Goal: Transaction & Acquisition: Purchase product/service

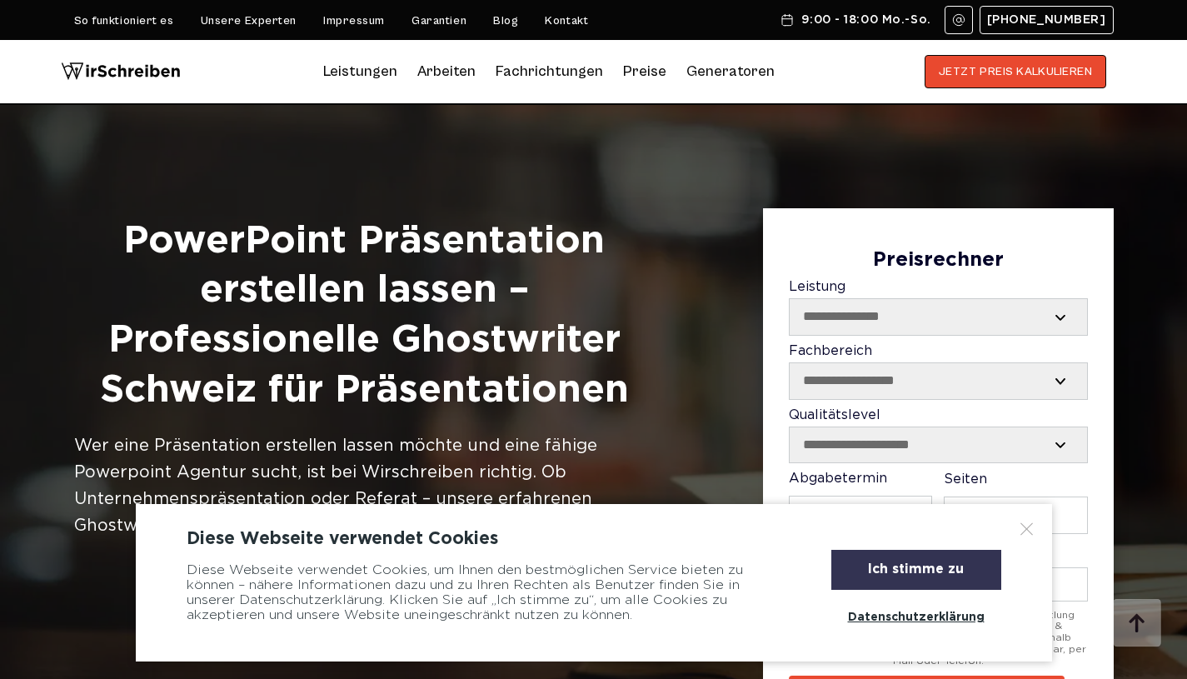
click at [963, 571] on div "Ich stimme zu" at bounding box center [916, 570] width 170 height 40
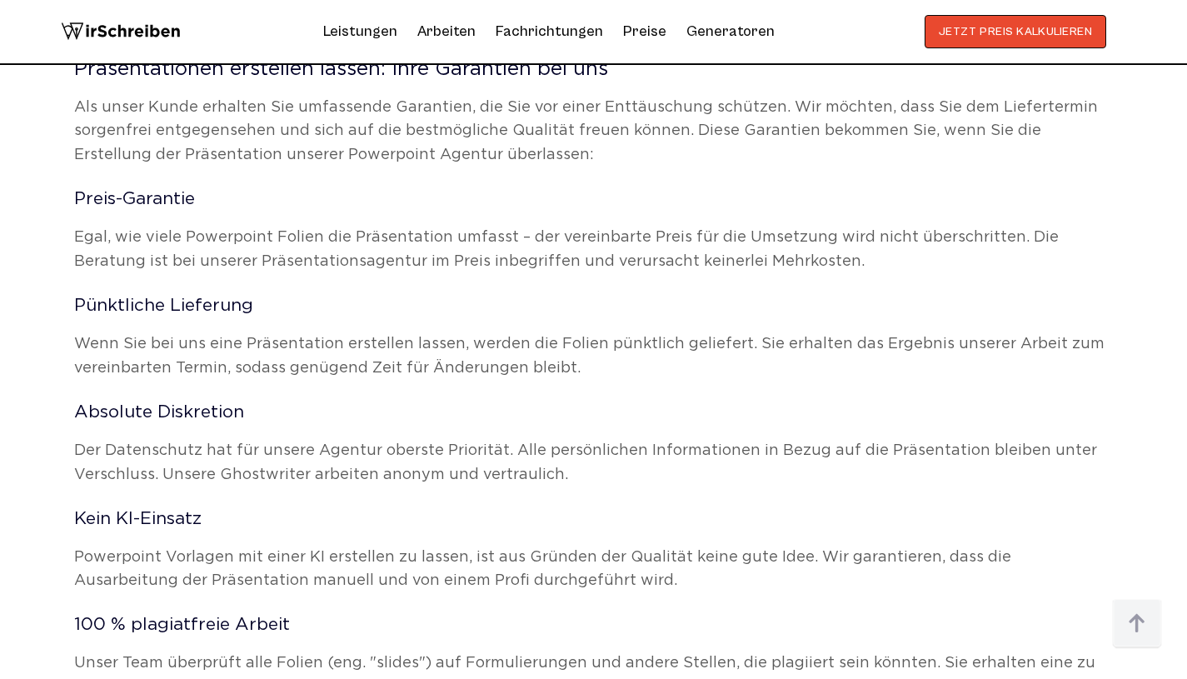
scroll to position [2437, 0]
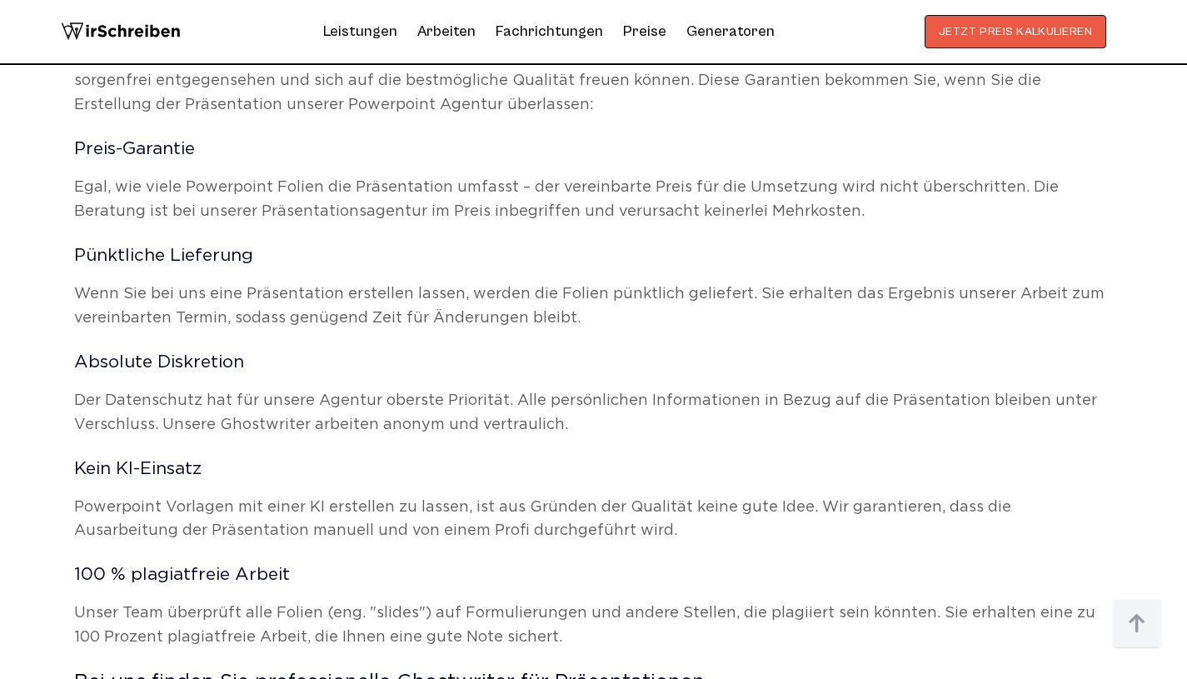
click at [1028, 32] on button "JETZT PREIS KALKULIEREN" at bounding box center [1016, 31] width 182 height 33
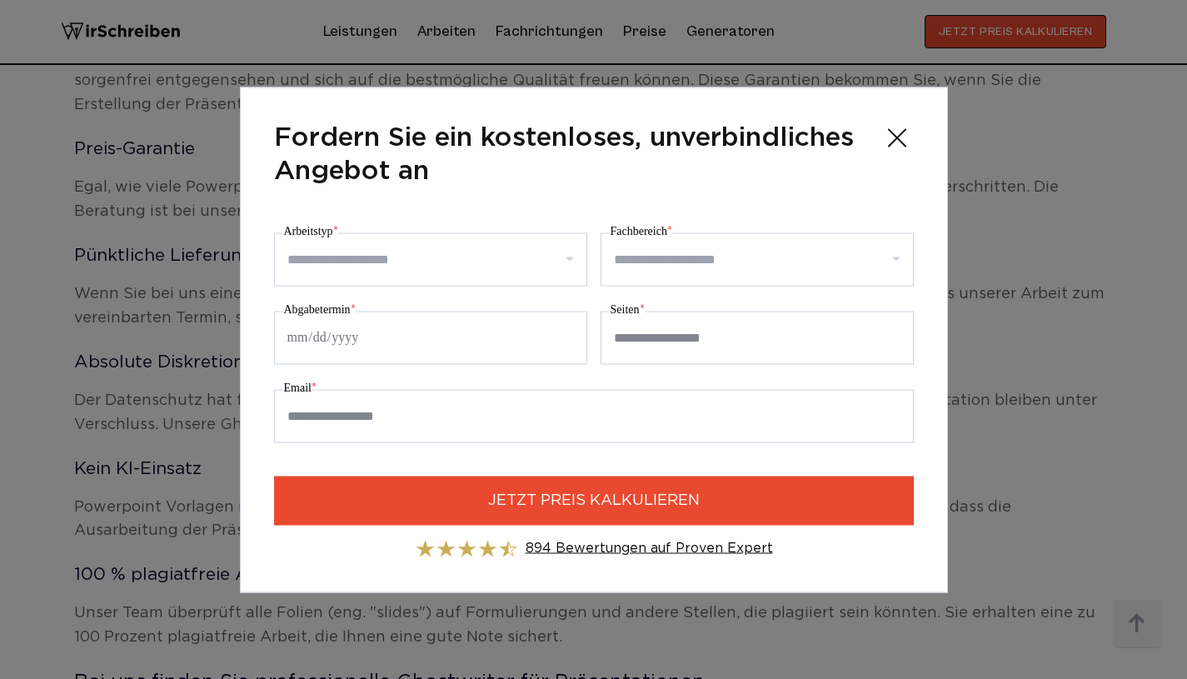
click at [511, 268] on input "Arbeitstyp *" at bounding box center [436, 259] width 299 height 27
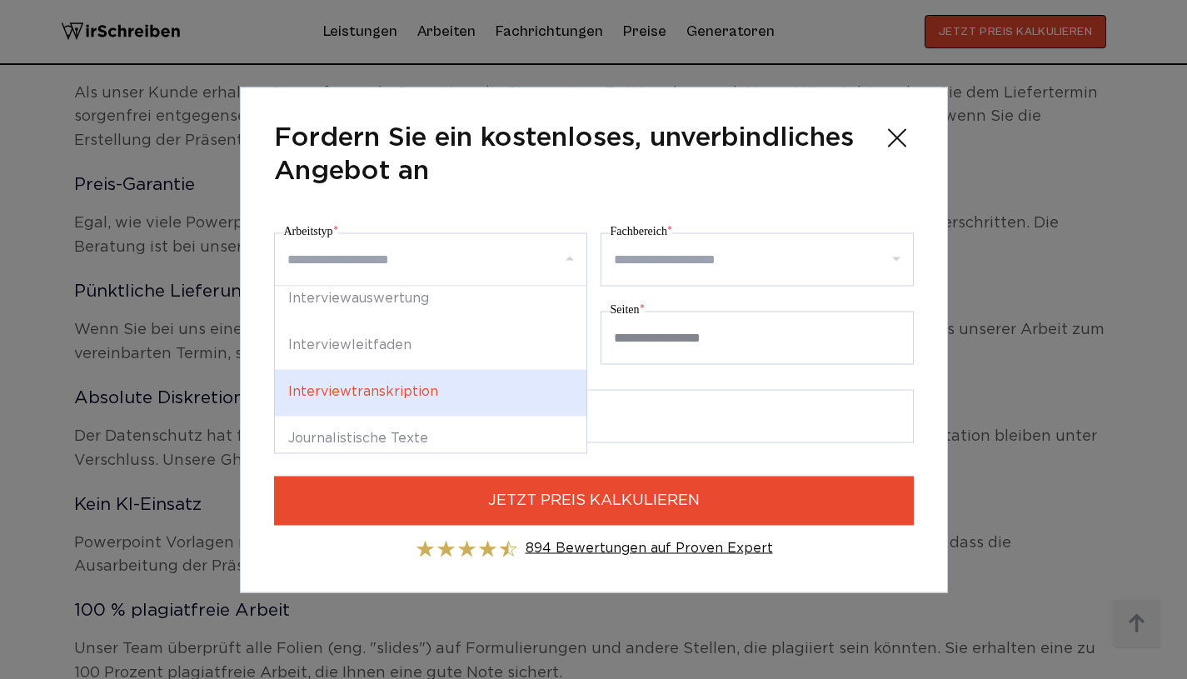
scroll to position [2166, 0]
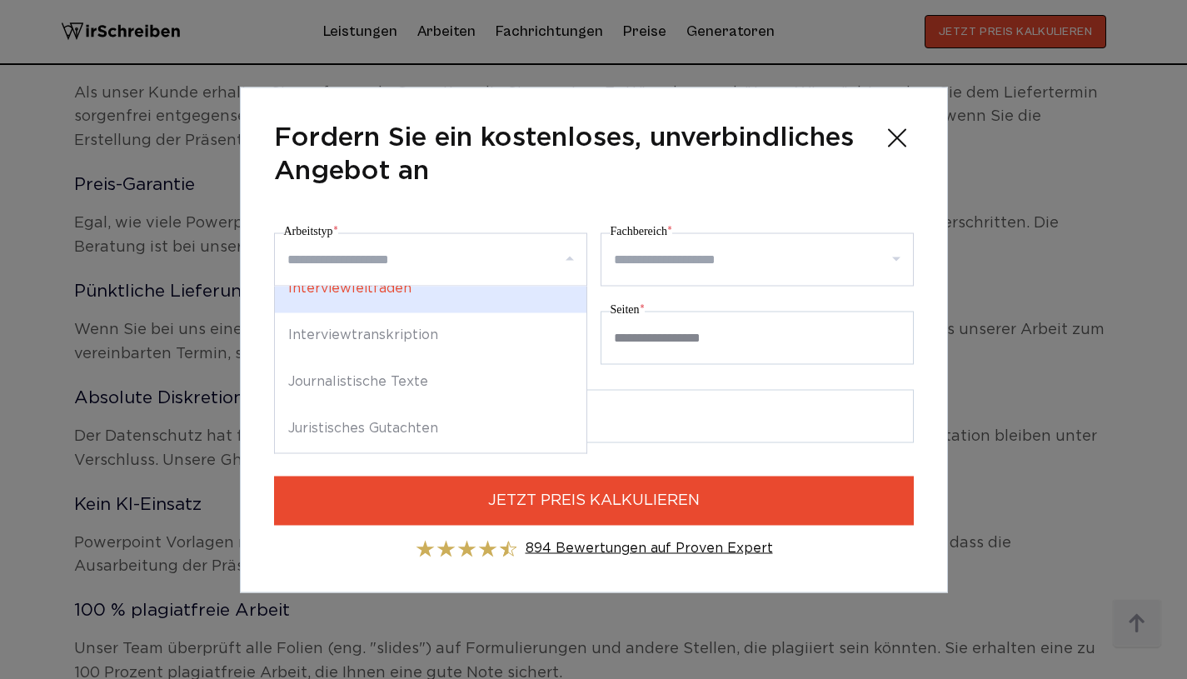
click at [894, 140] on icon at bounding box center [897, 137] width 17 height 17
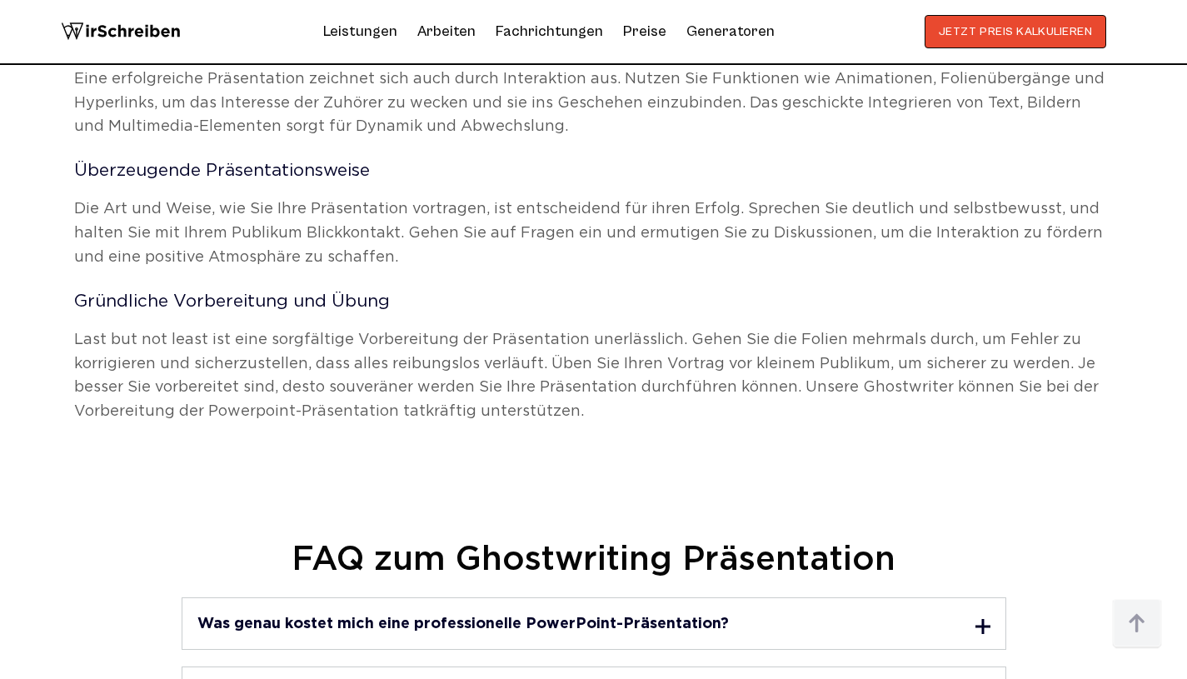
scroll to position [4406, 0]
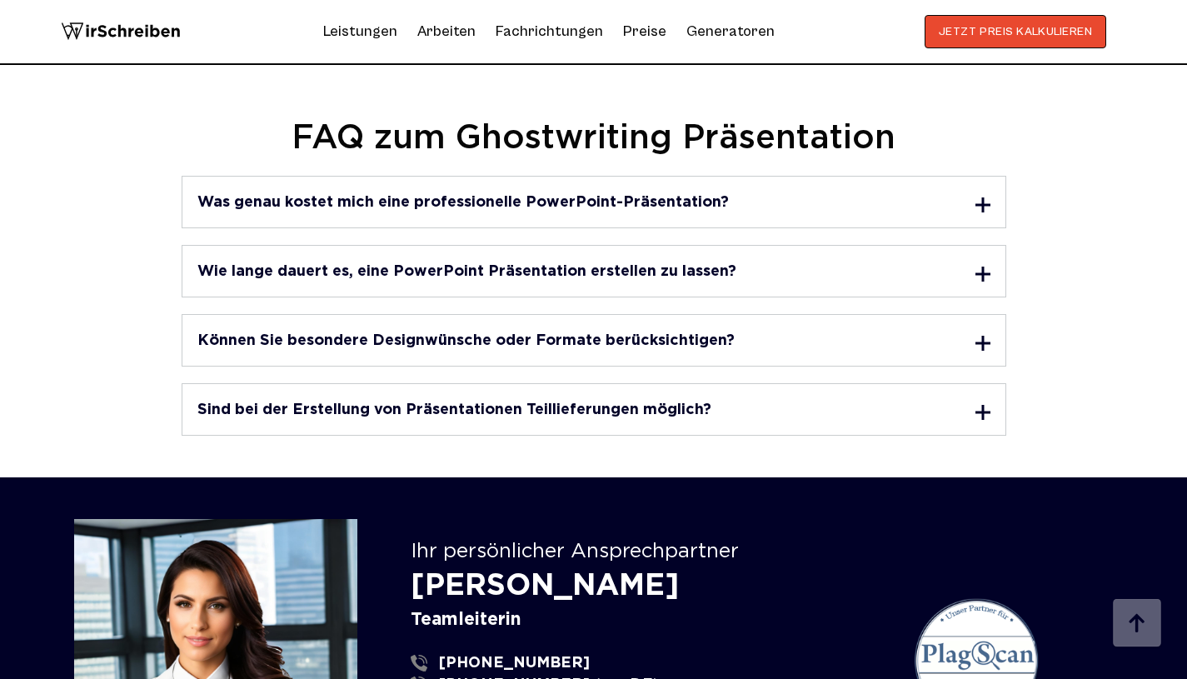
click at [719, 217] on div "Was genau kostet mich eine professionelle PowerPoint-Präsentation? Die Kosten d…" at bounding box center [594, 202] width 825 height 52
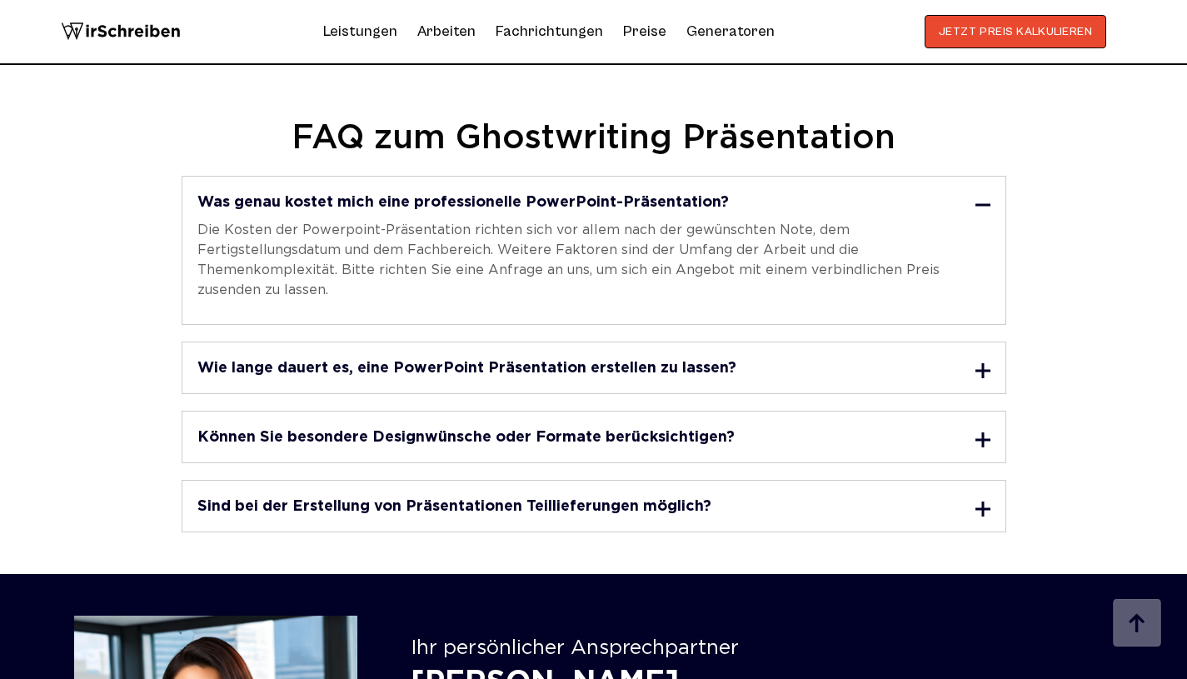
click at [556, 357] on div "Wie lange dauert es, eine PowerPoint Präsentation erstellen zu lassen?" at bounding box center [593, 367] width 793 height 21
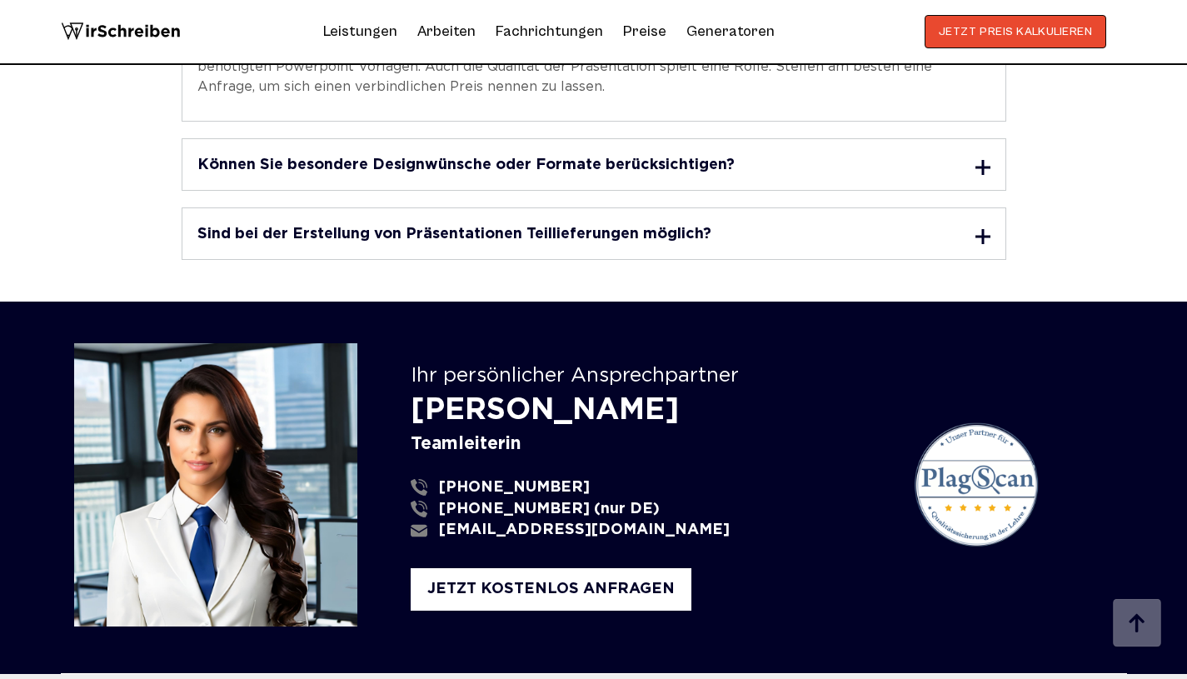
scroll to position [4792, 0]
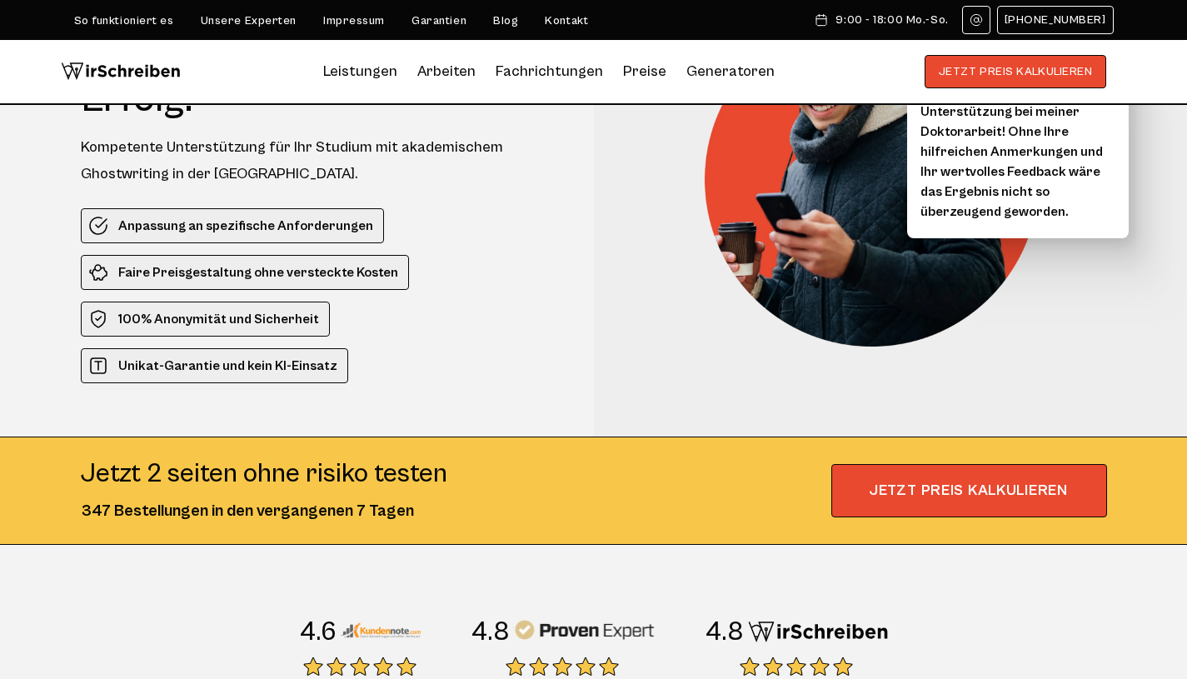
scroll to position [247, 0]
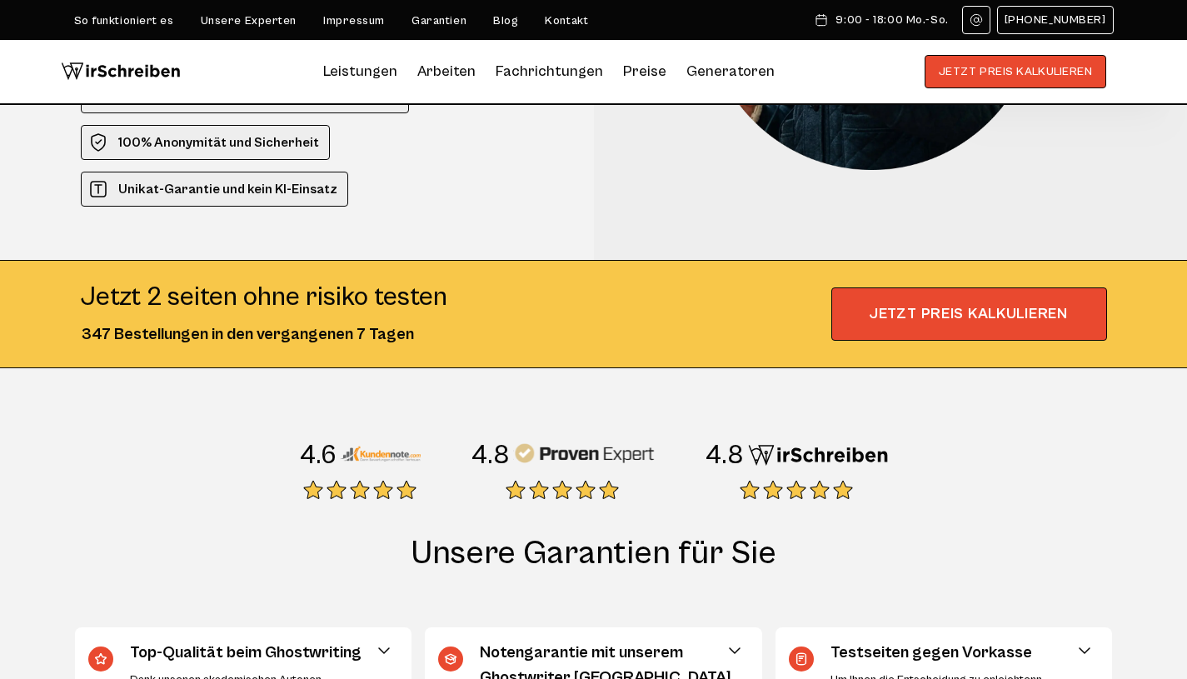
click at [635, 67] on link "Preise" at bounding box center [644, 70] width 43 height 17
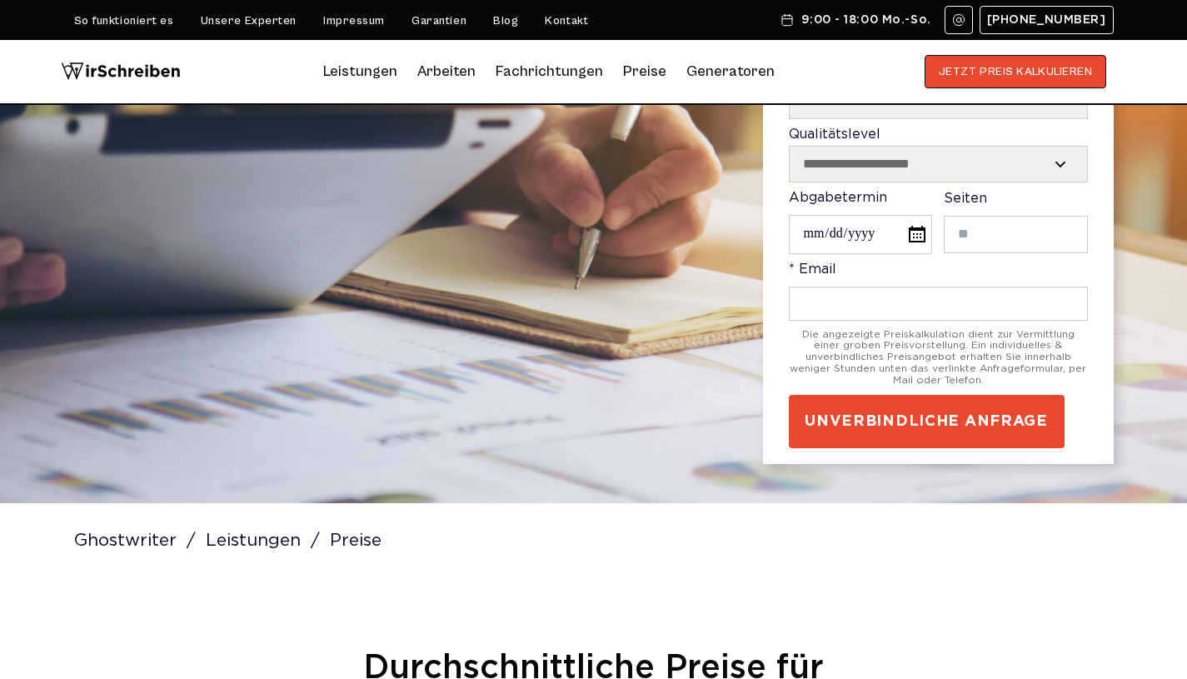
scroll to position [184, 0]
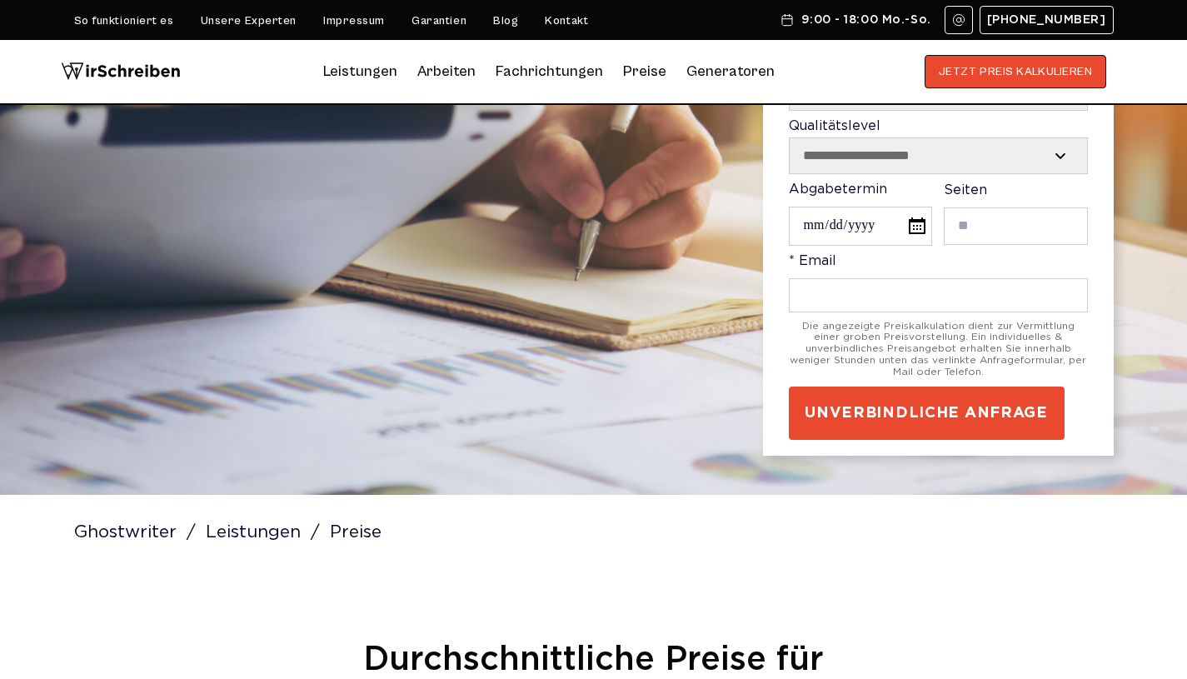
click at [1022, 154] on select "**********" at bounding box center [938, 155] width 297 height 35
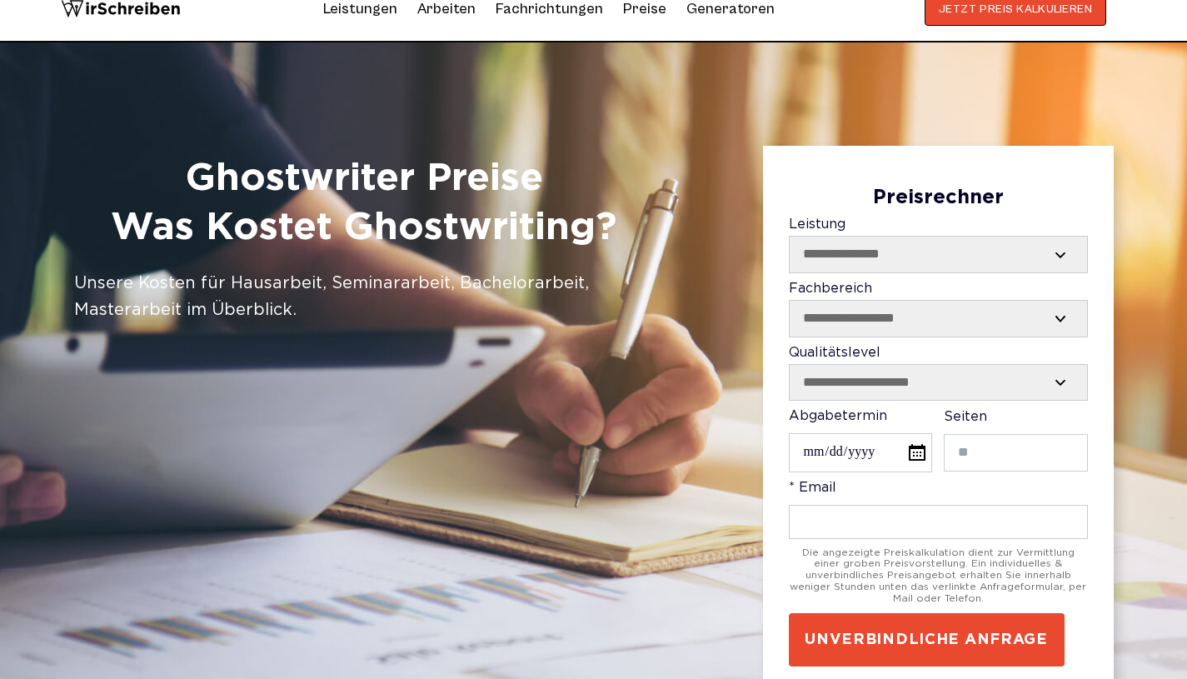
scroll to position [10, 0]
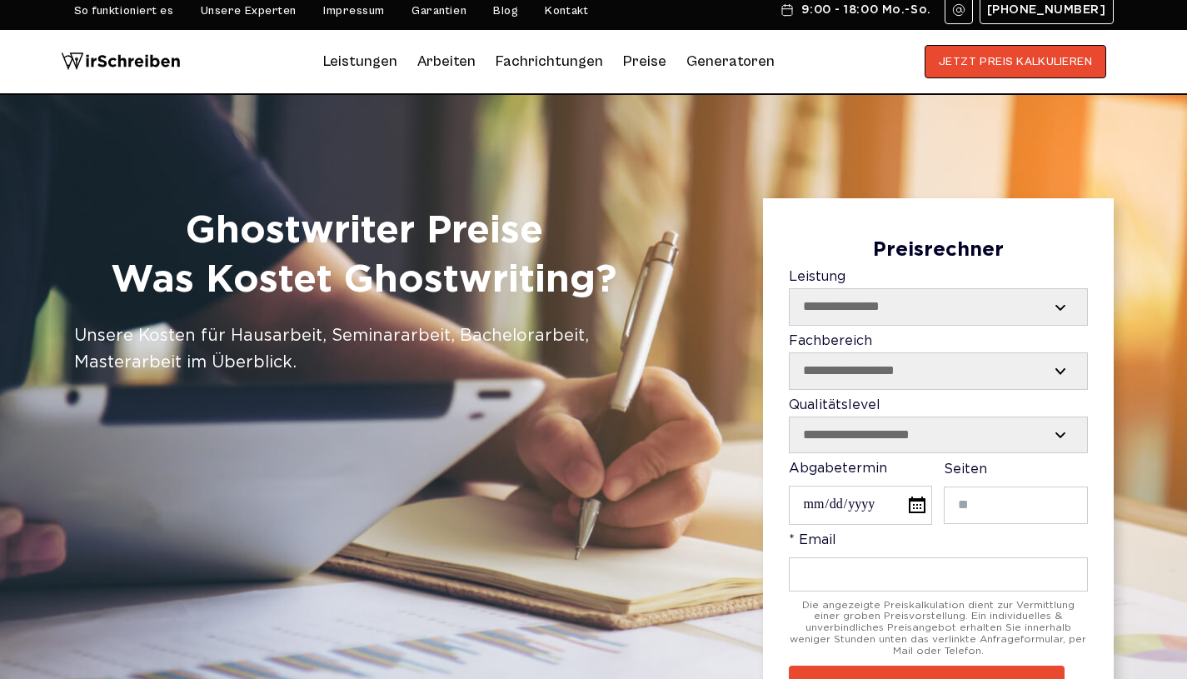
drag, startPoint x: 1199, startPoint y: 68, endPoint x: 1194, endPoint y: 51, distance: 18.2
click at [1186, 51] on html "So funktioniert es Unsere Experten Impressum Garantien Blog Kontakt 9:00 - 18:0…" at bounding box center [593, 329] width 1187 height 679
click at [967, 323] on select "**********" at bounding box center [938, 306] width 297 height 35
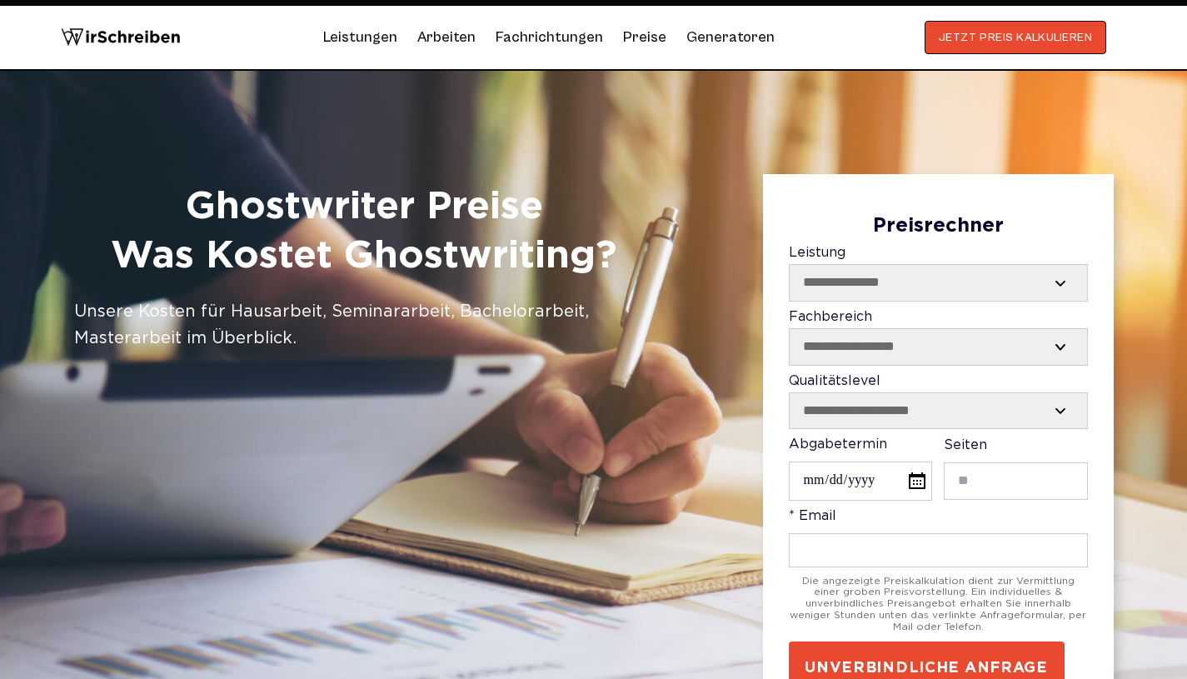
scroll to position [36, 0]
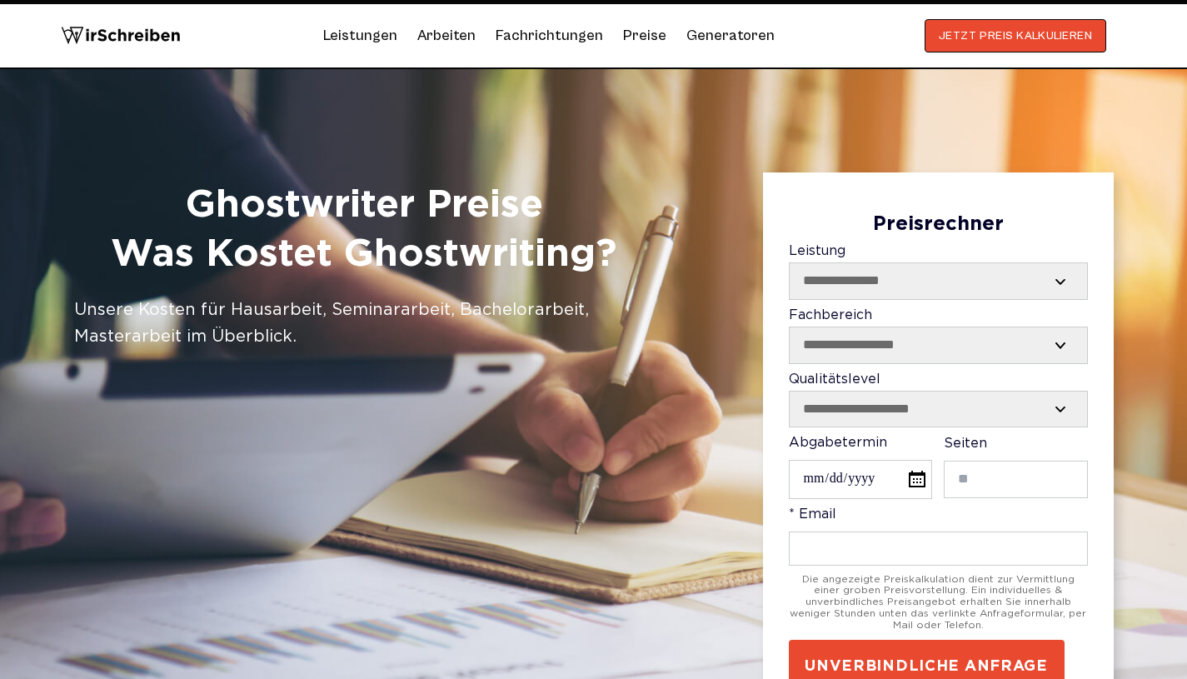
click at [912, 292] on select "**********" at bounding box center [938, 280] width 297 height 35
click at [892, 350] on select "**********" at bounding box center [938, 344] width 297 height 35
click at [886, 417] on select "**********" at bounding box center [938, 409] width 297 height 35
select select "******"
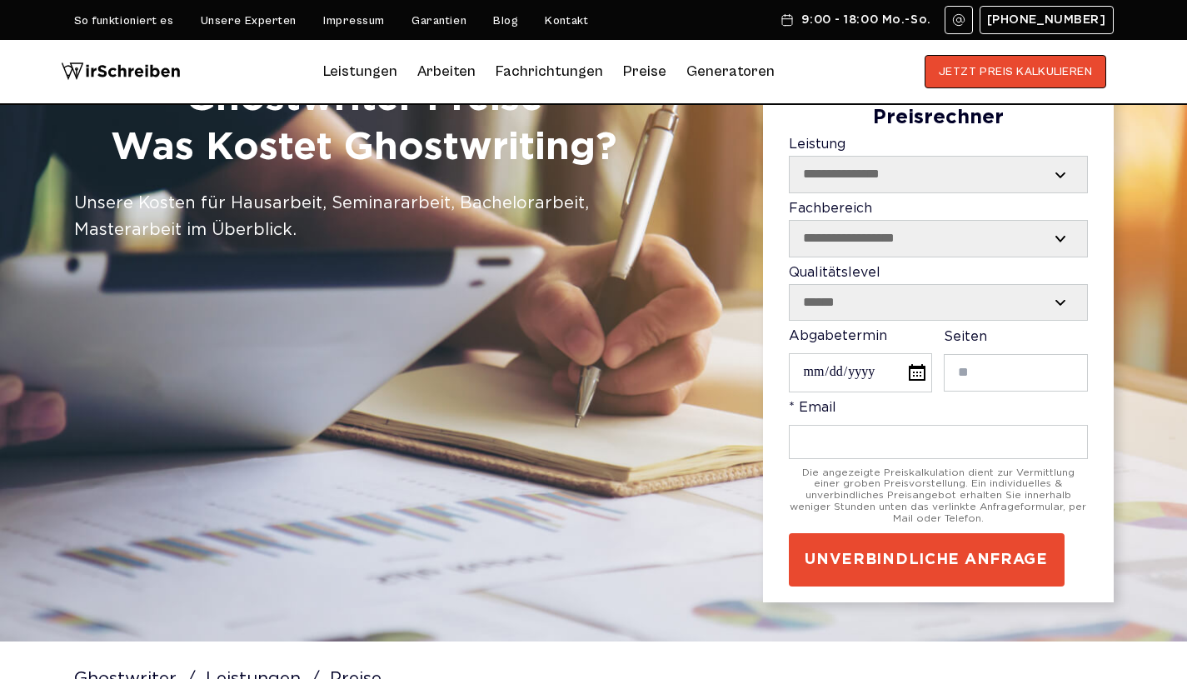
scroll to position [0, 0]
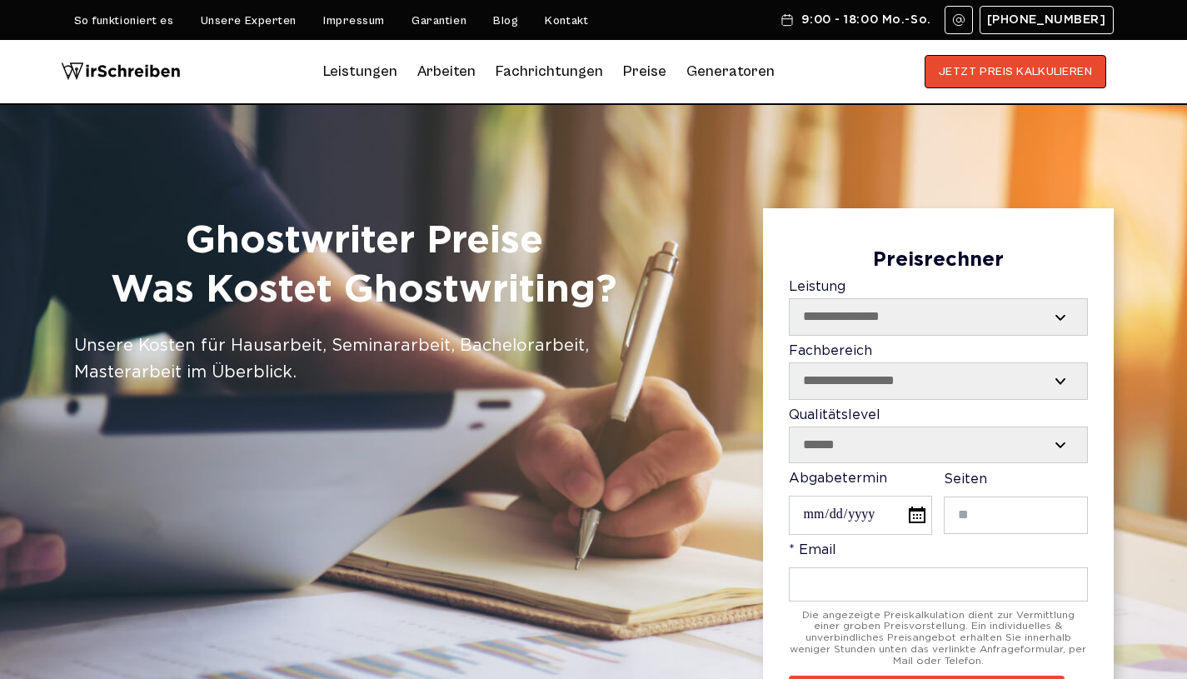
click at [1009, 90] on nav "JETZT PREIS KALKULIEREN 9:00 - 18:00 Mo.-So. +4944193168040 So funktioniert es …" at bounding box center [593, 72] width 1187 height 65
click at [1011, 78] on button "JETZT PREIS KALKULIEREN" at bounding box center [1016, 71] width 182 height 33
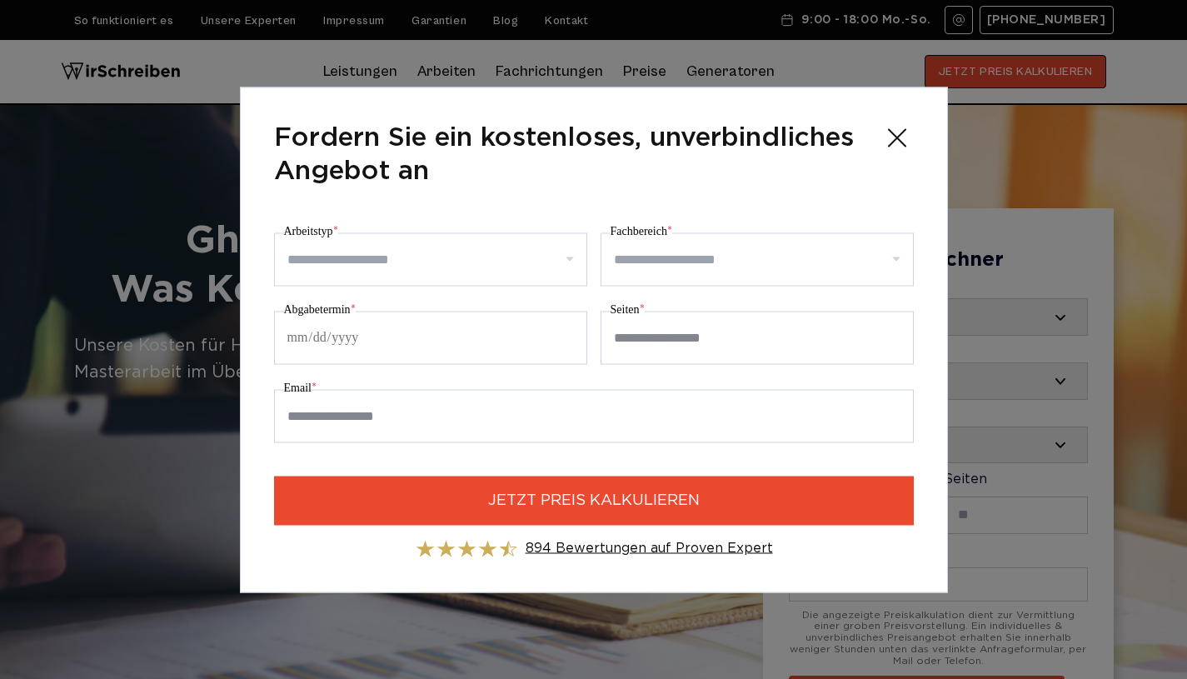
click at [387, 264] on input "Arbeitstyp *" at bounding box center [436, 259] width 299 height 27
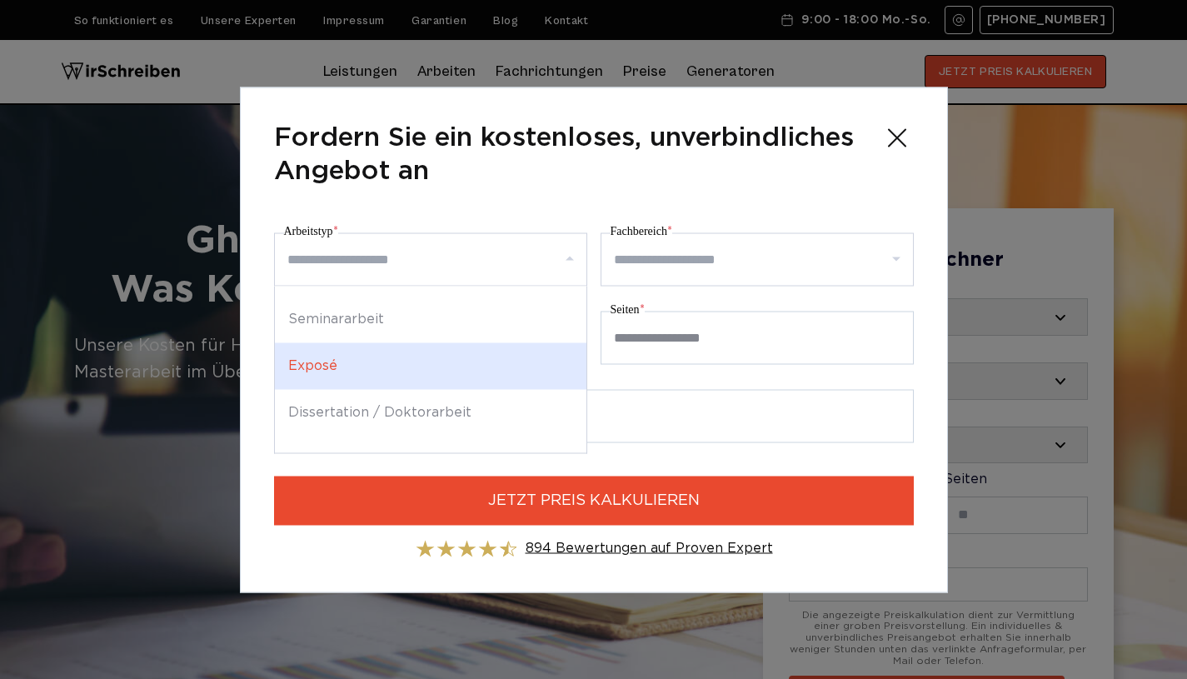
scroll to position [105, 0]
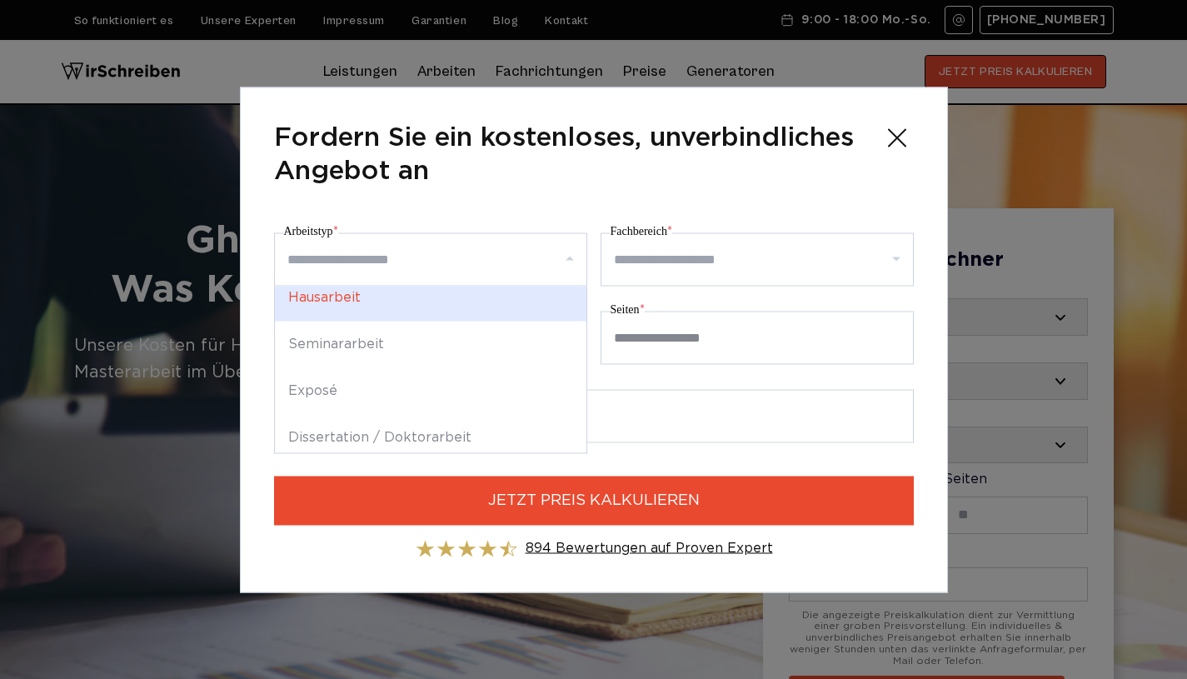
click at [371, 307] on div "Hausarbeit" at bounding box center [431, 297] width 312 height 47
select select "**"
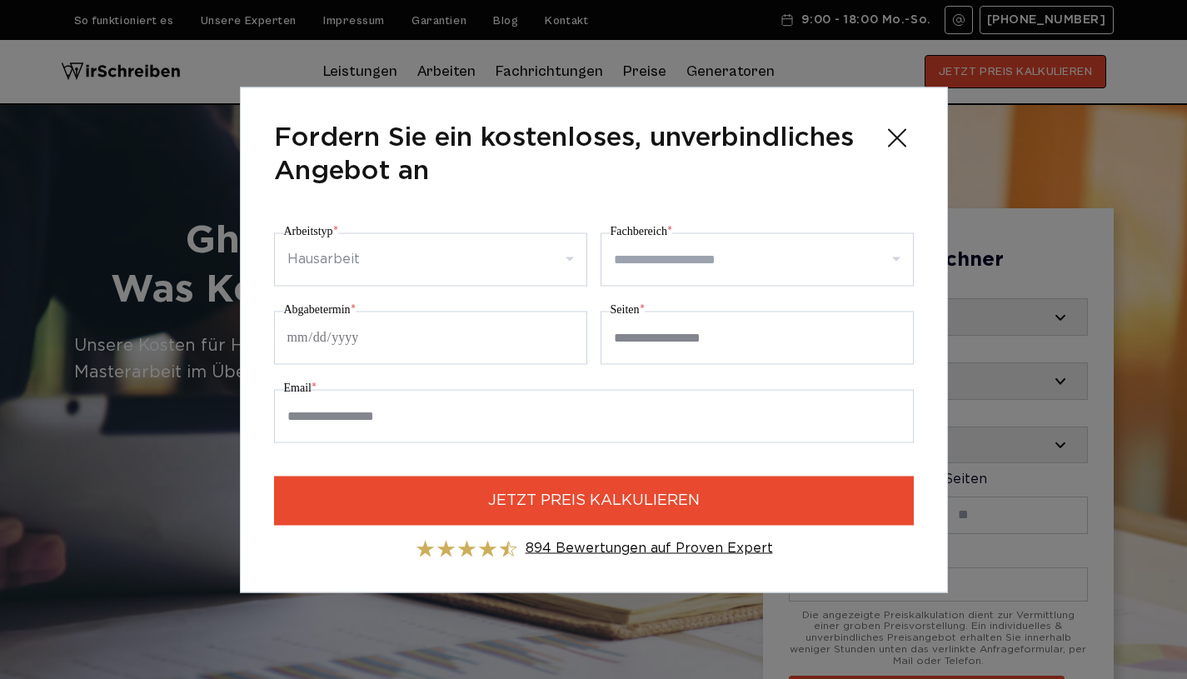
click at [627, 280] on div at bounding box center [757, 258] width 313 height 53
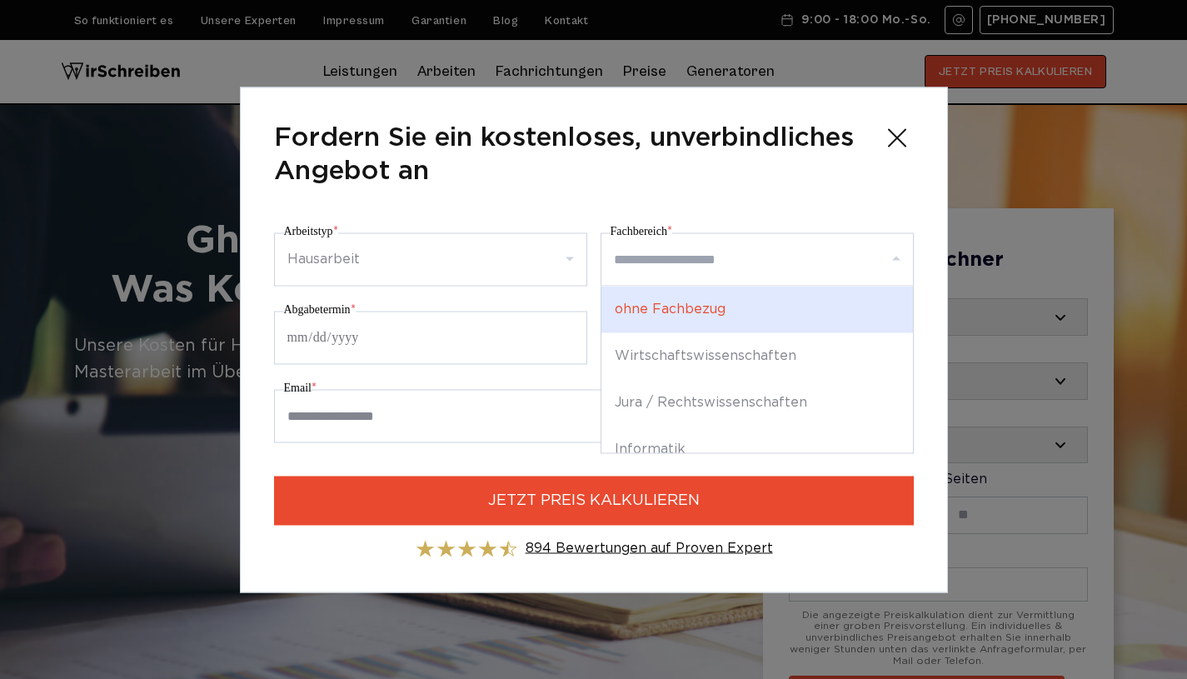
click at [690, 259] on input "Fachbereich *" at bounding box center [763, 259] width 299 height 27
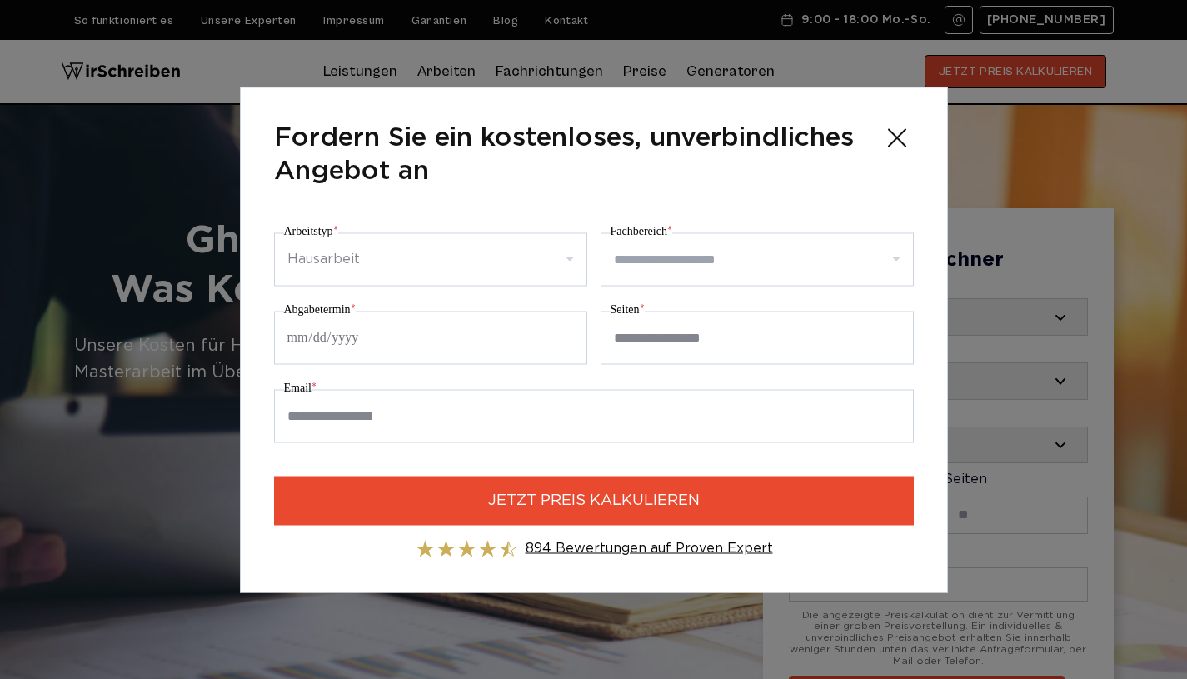
click at [690, 259] on input "Fachbereich *" at bounding box center [763, 259] width 299 height 27
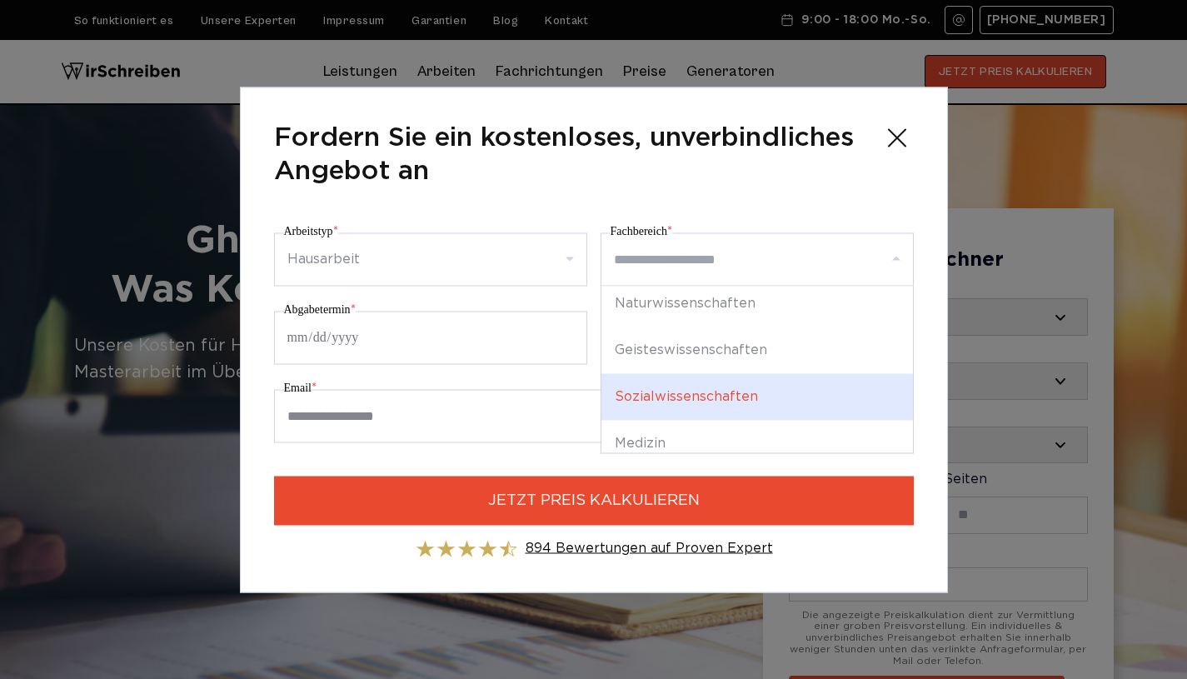
click at [744, 387] on div "Sozialwissenschaften" at bounding box center [758, 396] width 312 height 47
select select "*"
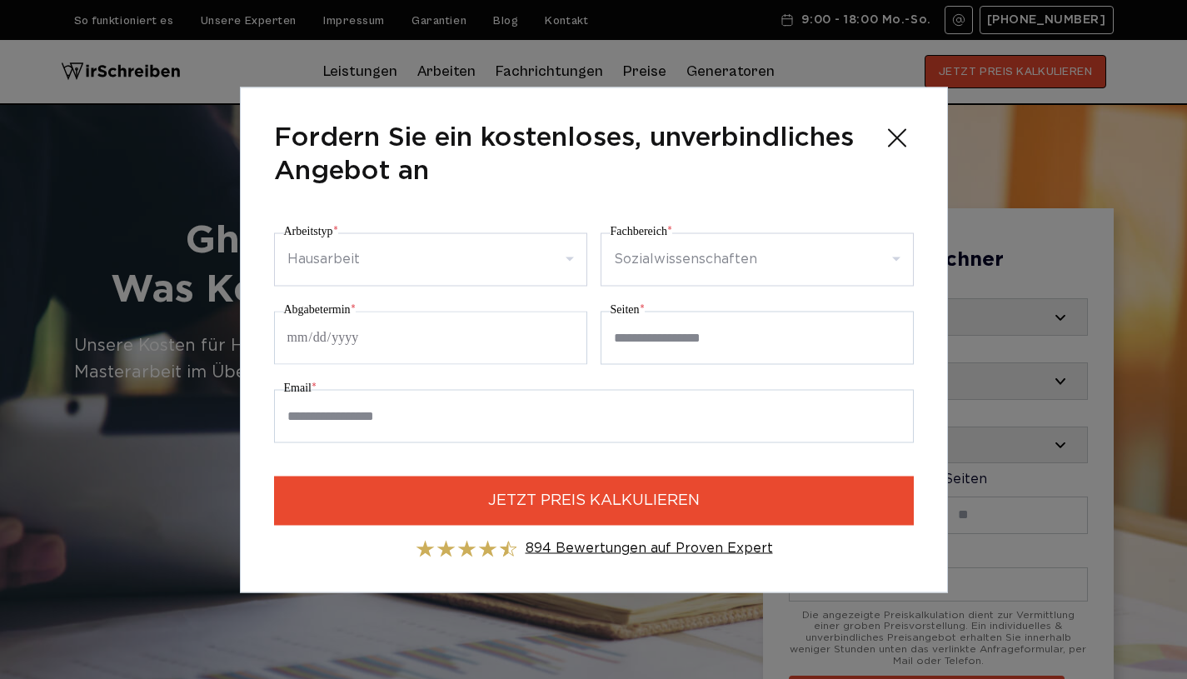
click at [438, 339] on input "Abgabetermin *" at bounding box center [430, 337] width 313 height 53
drag, startPoint x: 482, startPoint y: 342, endPoint x: 467, endPoint y: 342, distance: 15.0
click at [482, 342] on input "Abgabetermin *" at bounding box center [430, 337] width 313 height 53
click at [344, 341] on input "Abgabetermin *" at bounding box center [430, 337] width 313 height 53
click at [343, 341] on input "Abgabetermin *" at bounding box center [430, 337] width 313 height 53
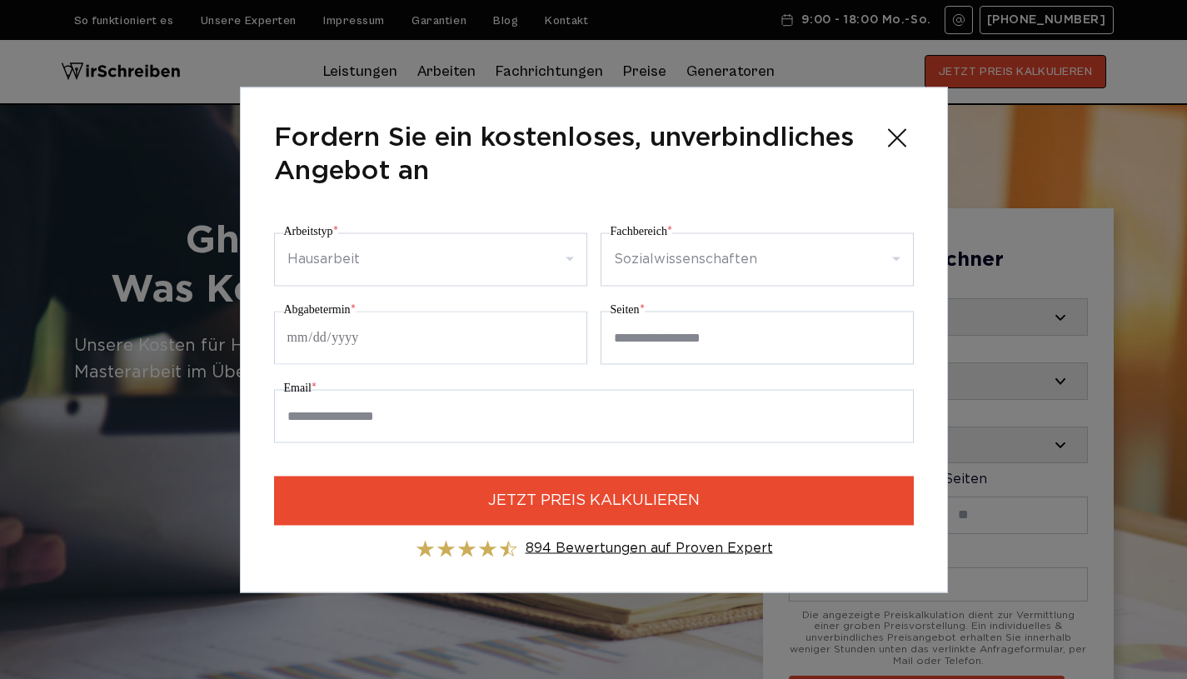
click at [343, 339] on input "Abgabetermin *" at bounding box center [430, 337] width 313 height 53
click at [319, 338] on input "Abgabetermin *" at bounding box center [430, 337] width 313 height 53
click at [319, 337] on input "Abgabetermin *" at bounding box center [430, 337] width 313 height 53
click at [299, 337] on input "Abgabetermin *" at bounding box center [430, 337] width 313 height 53
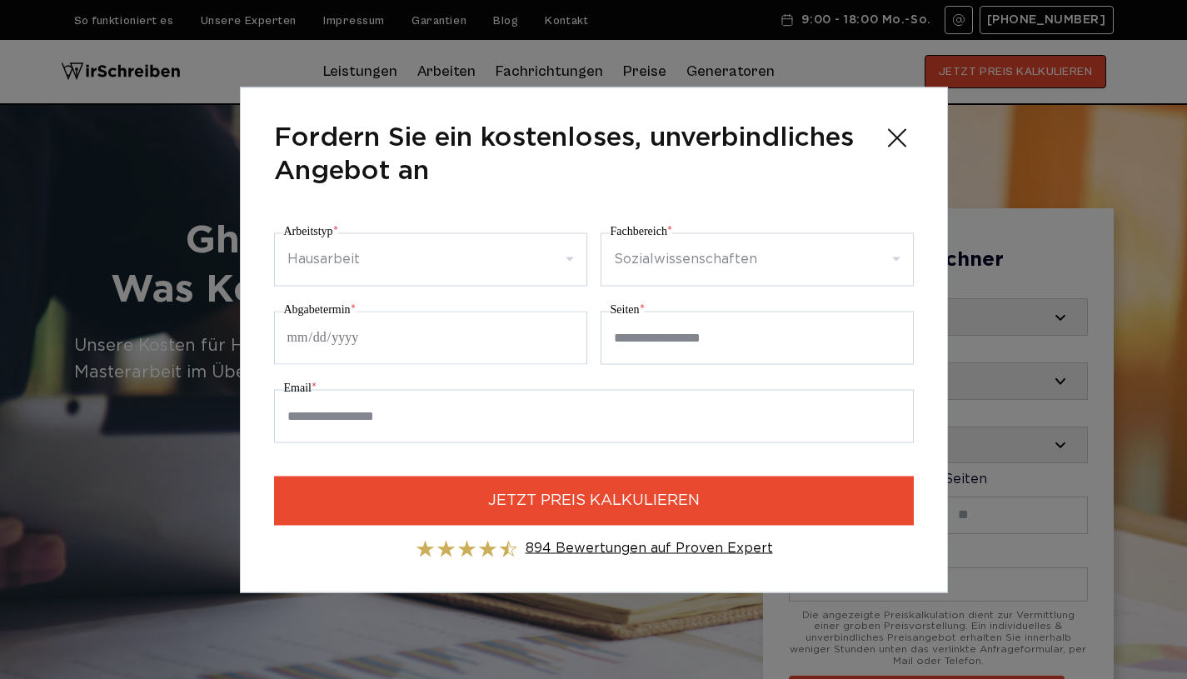
click at [292, 335] on input "Abgabetermin *" at bounding box center [430, 337] width 313 height 53
type input "**********"
click at [701, 322] on input "Seiten *" at bounding box center [757, 337] width 313 height 53
click at [894, 336] on input "*" at bounding box center [757, 337] width 313 height 53
click at [896, 342] on input "*" at bounding box center [757, 337] width 313 height 53
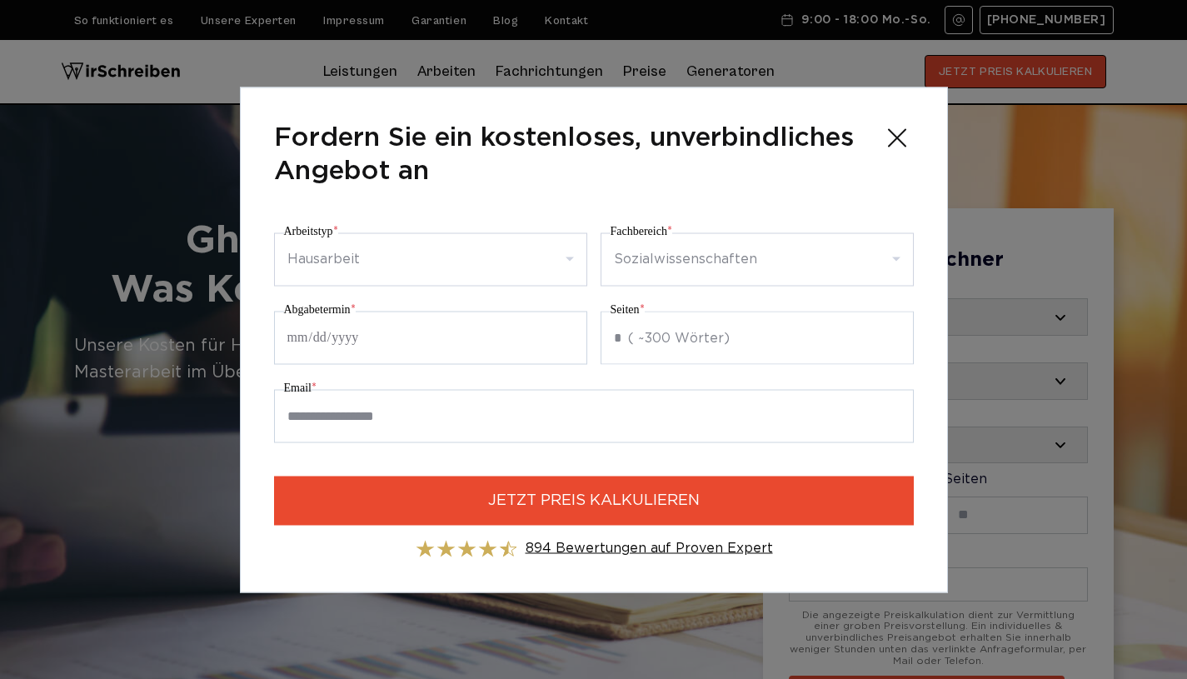
click at [896, 342] on input "*" at bounding box center [757, 337] width 313 height 53
click at [892, 337] on input "*" at bounding box center [757, 337] width 313 height 53
click at [892, 334] on input "*" at bounding box center [757, 337] width 313 height 53
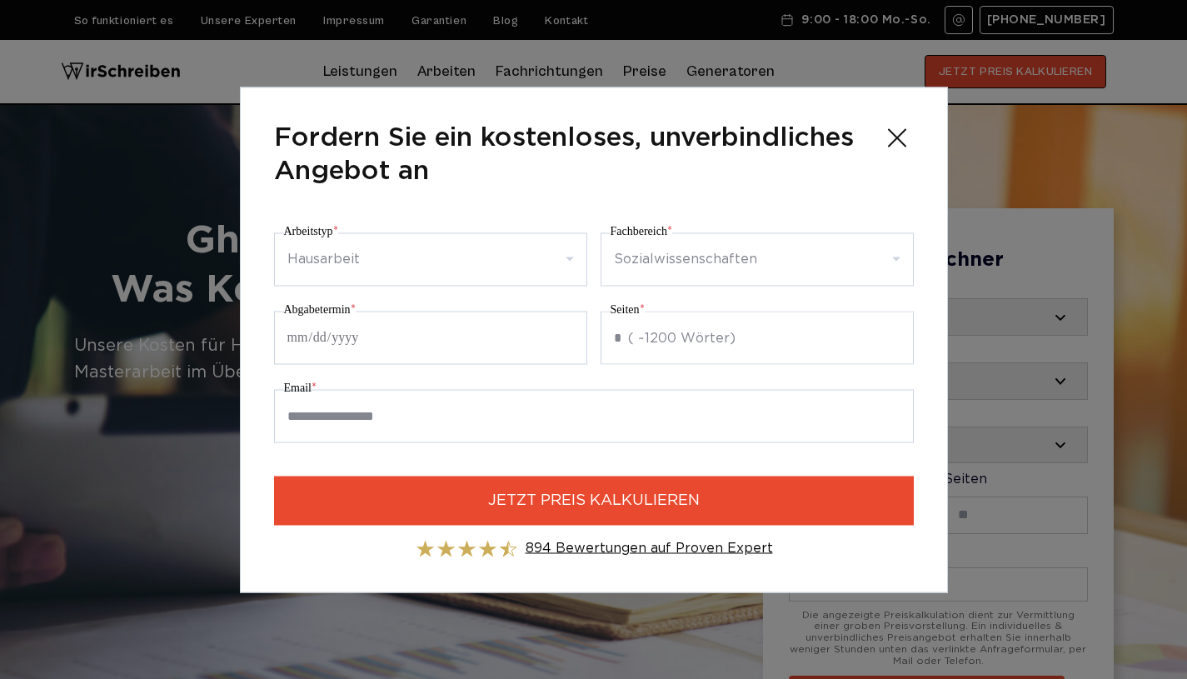
click at [892, 334] on input "*" at bounding box center [757, 337] width 313 height 53
type input "*"
click at [892, 334] on input "*" at bounding box center [757, 337] width 313 height 53
click at [900, 299] on div "Seiten * * ( ~2100 Wörter)" at bounding box center [757, 331] width 313 height 65
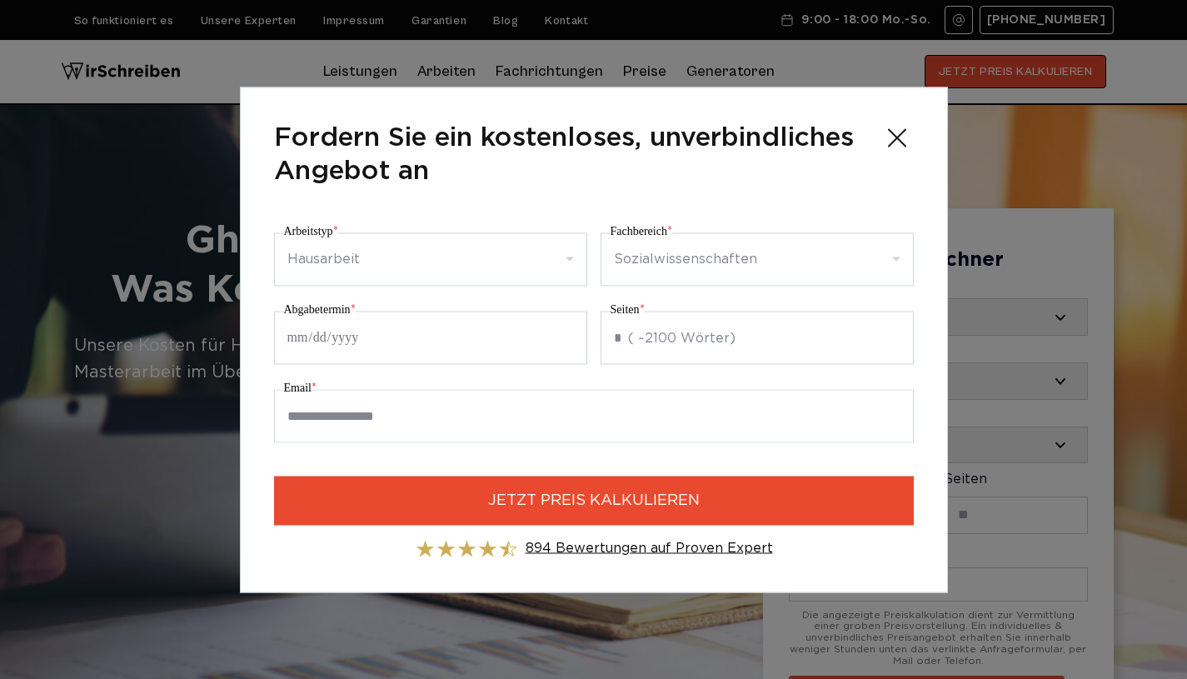
click at [371, 409] on input "Email *" at bounding box center [594, 415] width 640 height 53
click at [453, 465] on form "**********" at bounding box center [594, 389] width 640 height 337
click at [417, 422] on input "**********" at bounding box center [594, 415] width 640 height 53
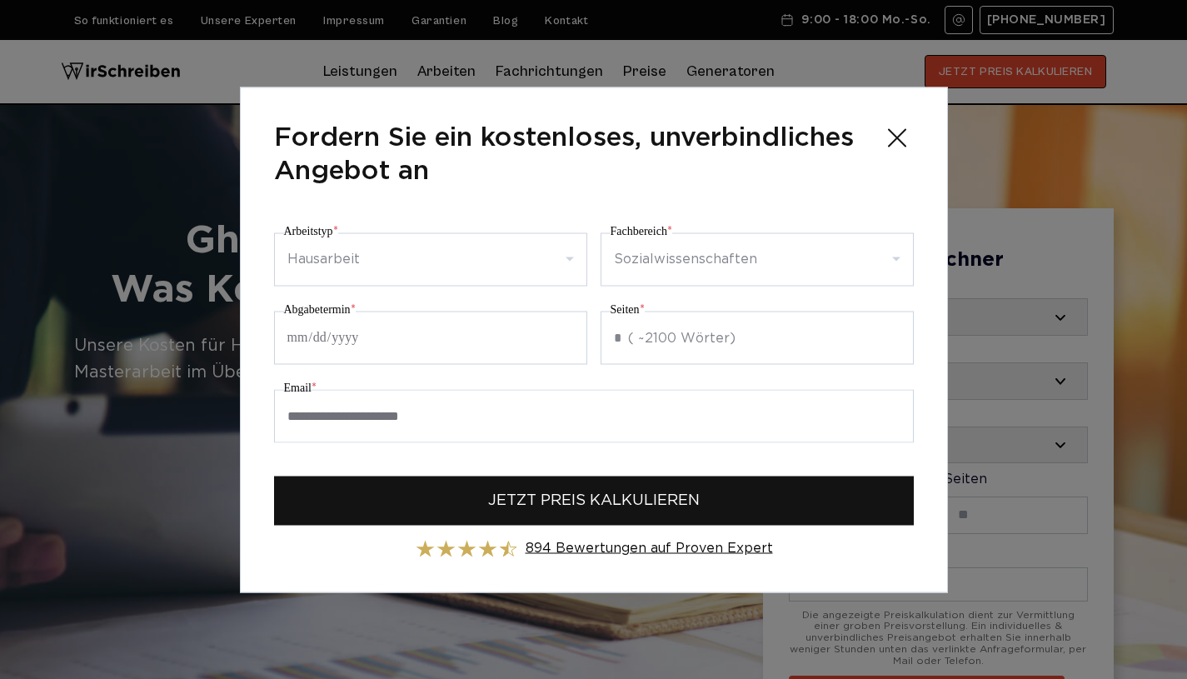
type input "**********"
click at [522, 494] on span "JETZT PREIS KALKULIEREN" at bounding box center [594, 500] width 212 height 22
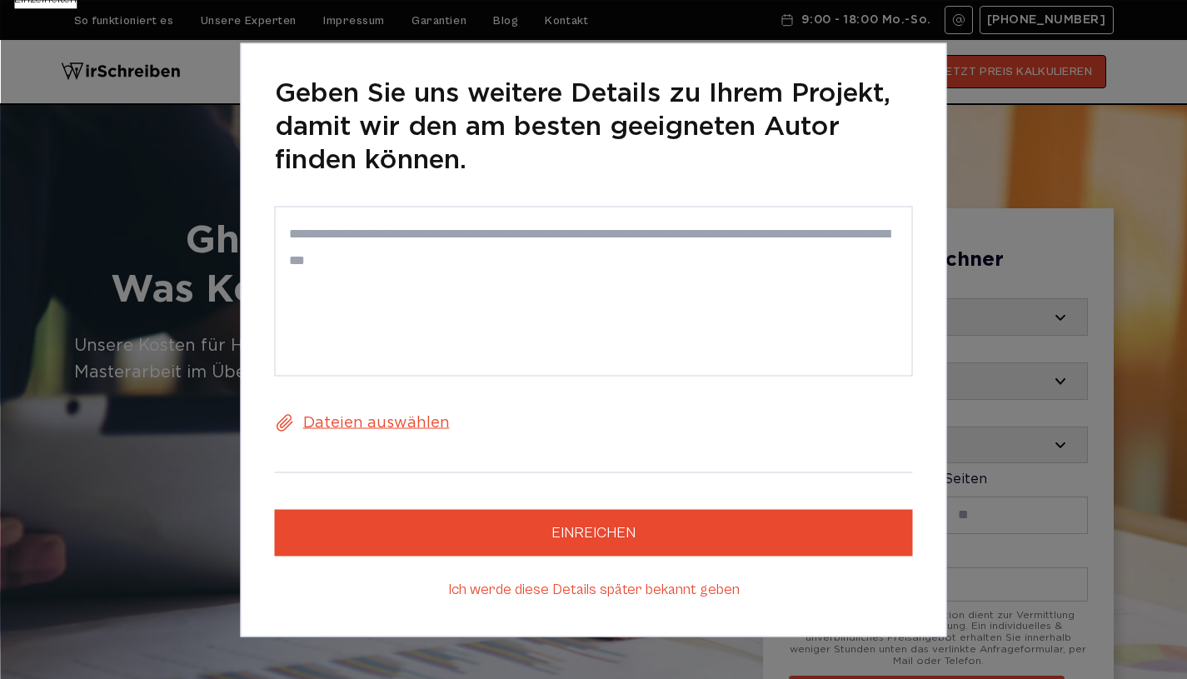
click at [576, 592] on link "Ich werde diese Details später bekannt geben" at bounding box center [594, 589] width 638 height 27
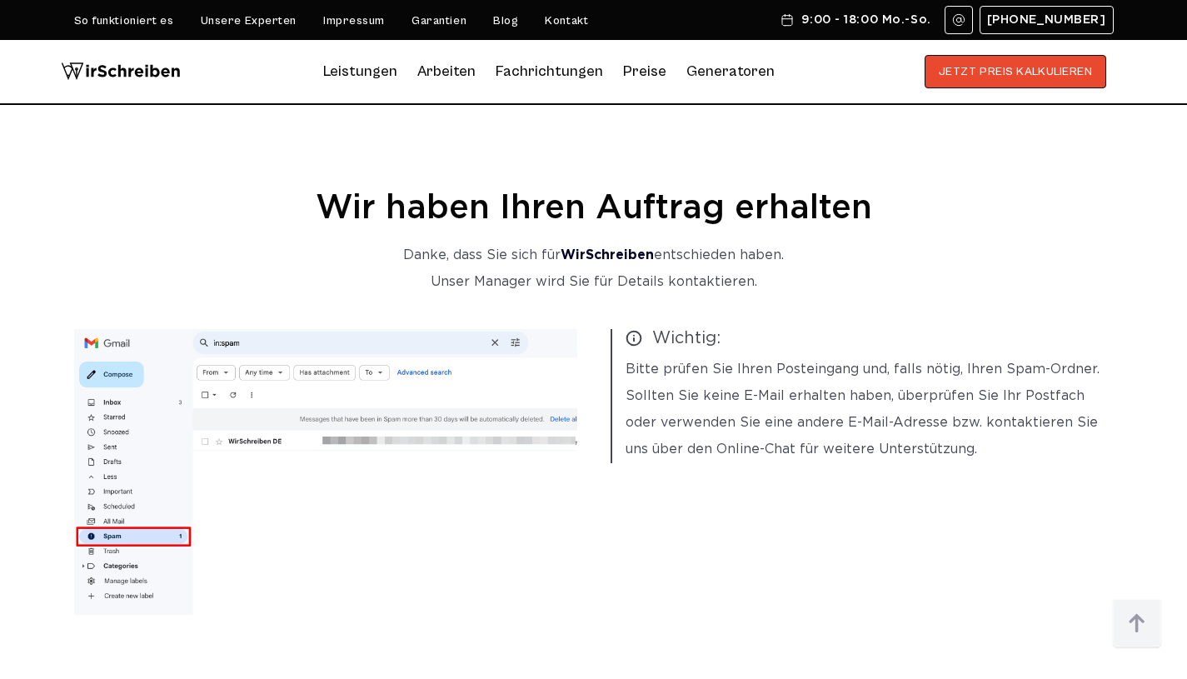
click at [120, 72] on img at bounding box center [121, 71] width 120 height 33
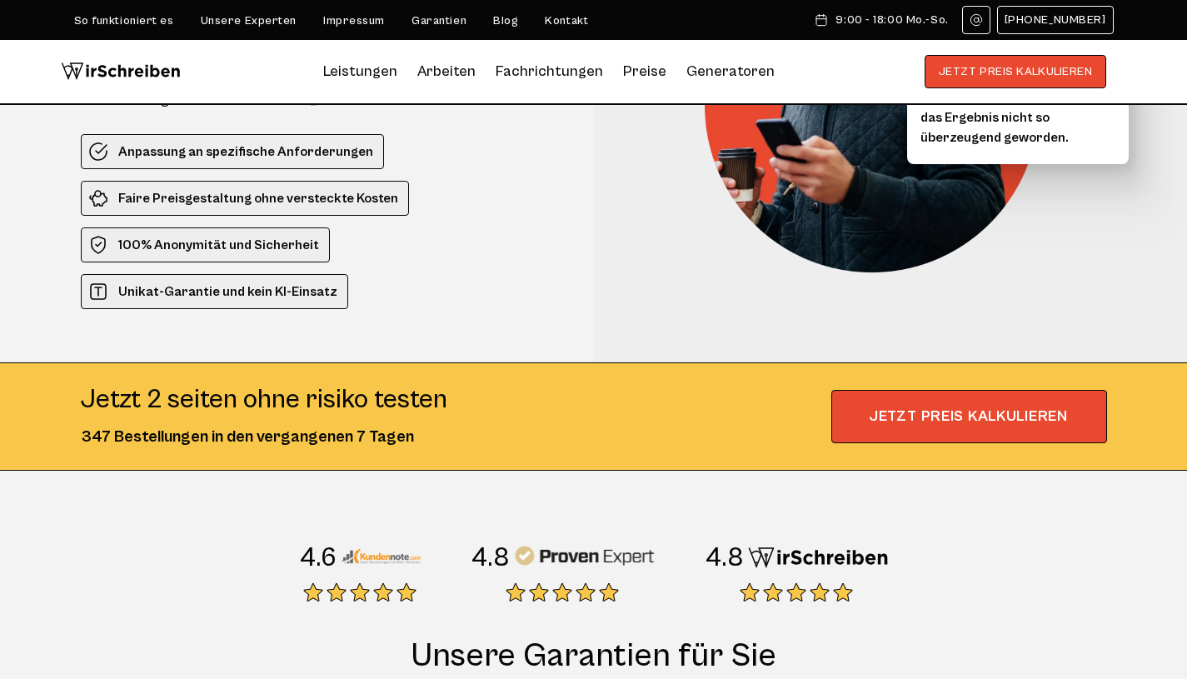
scroll to position [152, 0]
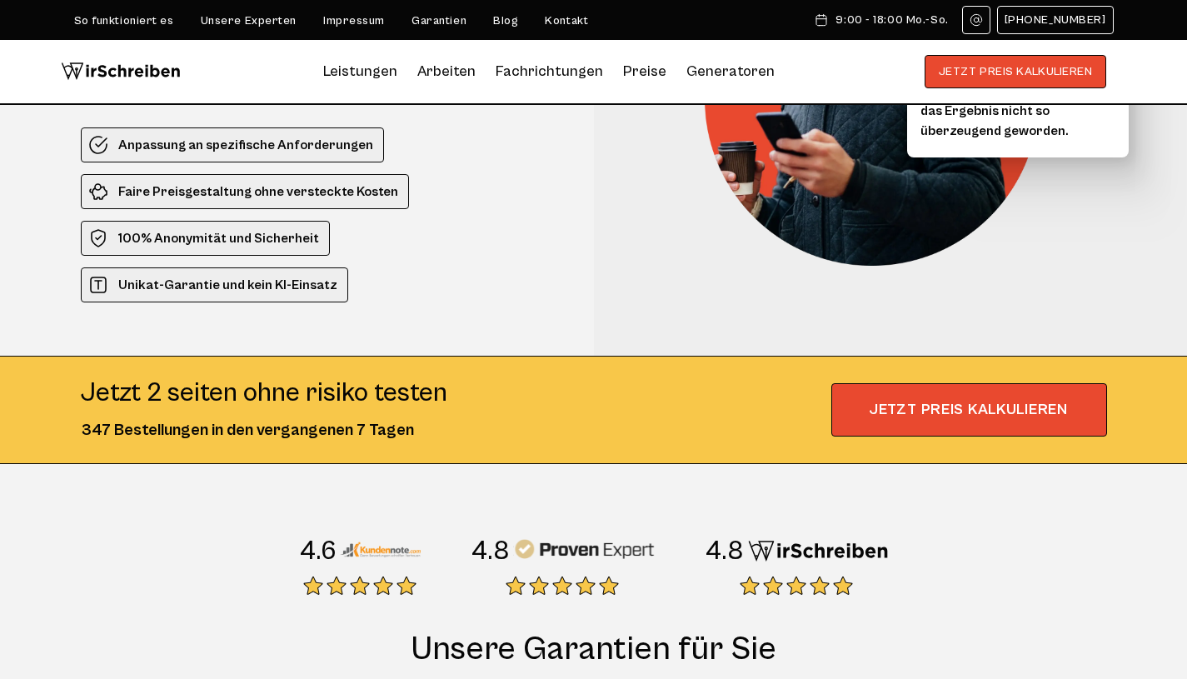
click at [1168, 237] on section "Ghostwriter Ghostwriter Schweiz – Ihr Partner für akademischen Erfolg! Kompeten…" at bounding box center [593, 156] width 1187 height 616
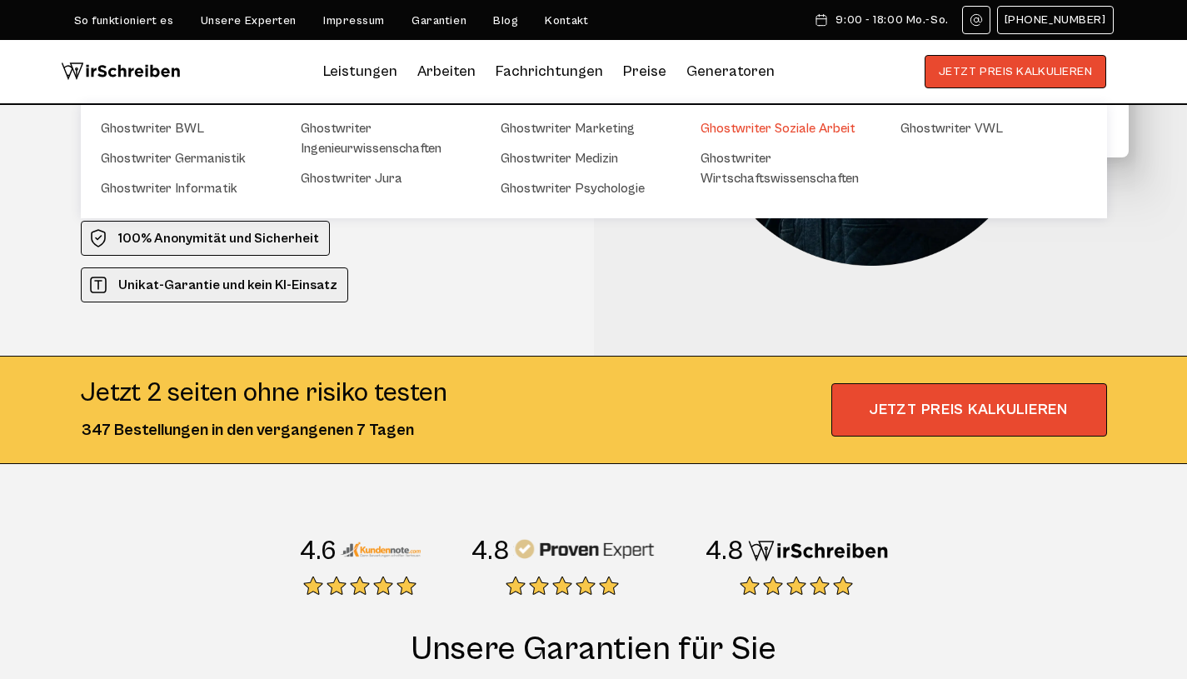
click at [741, 127] on link "Ghostwriter Soziale Arbeit" at bounding box center [784, 128] width 167 height 20
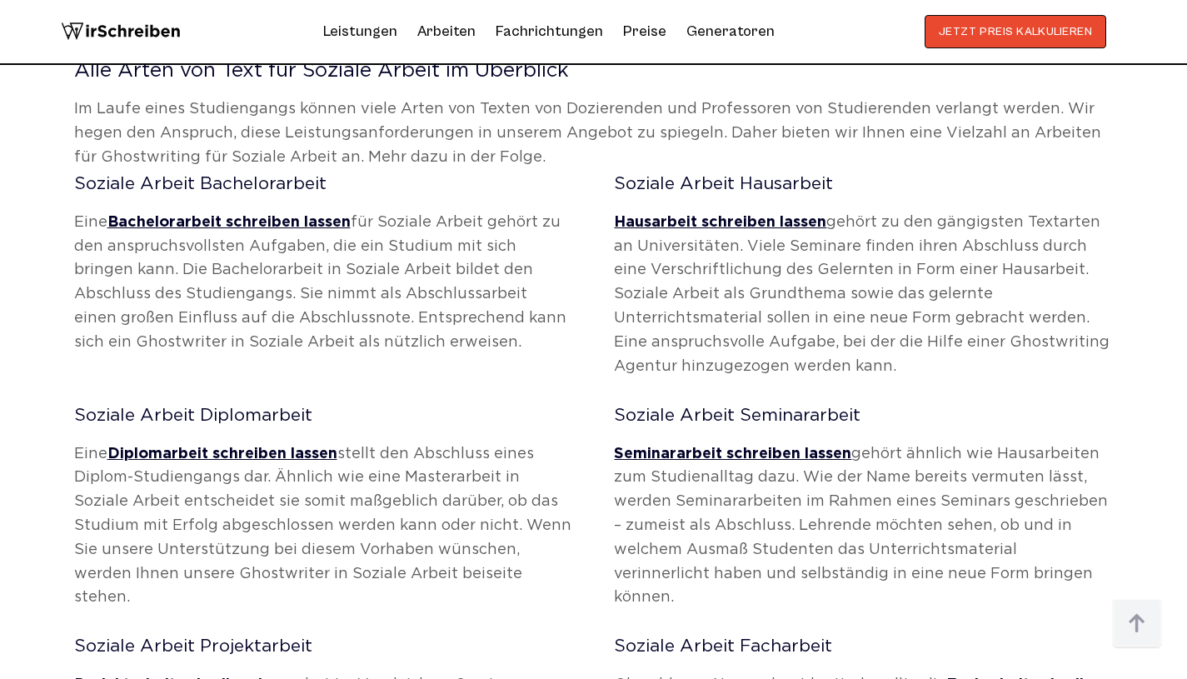
scroll to position [791, 0]
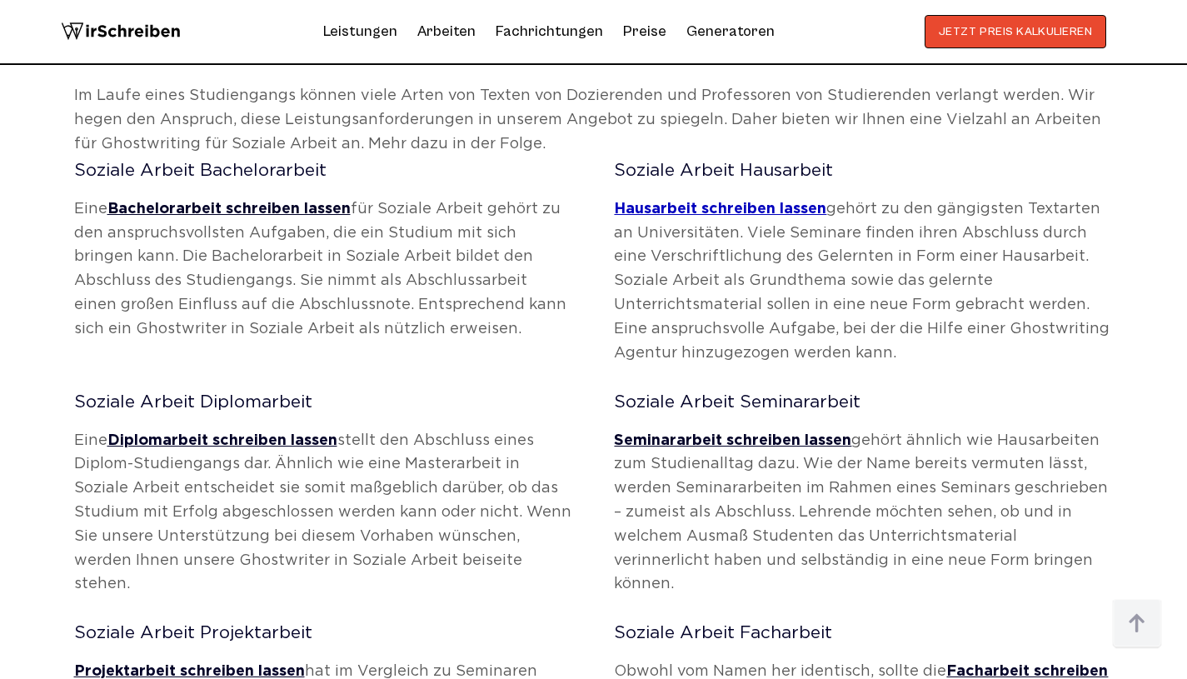
click at [691, 207] on link "Hausarbeit schreiben lassen" at bounding box center [720, 208] width 212 height 13
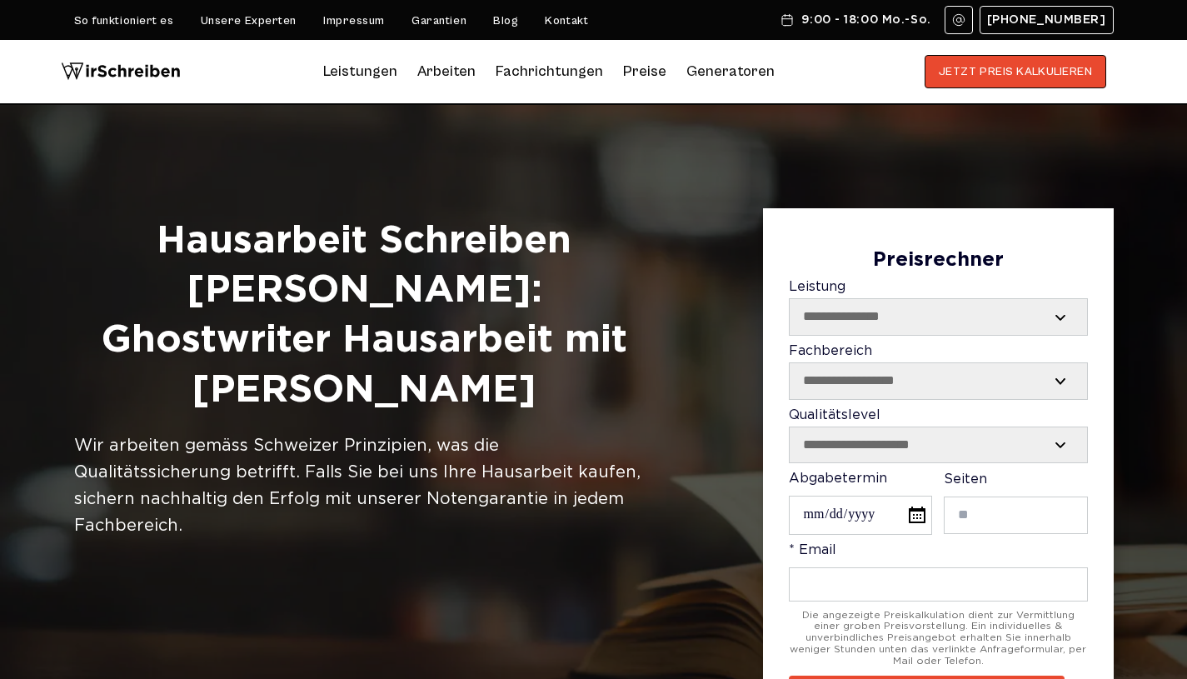
click at [140, 25] on link "So funktioniert es" at bounding box center [124, 20] width 100 height 13
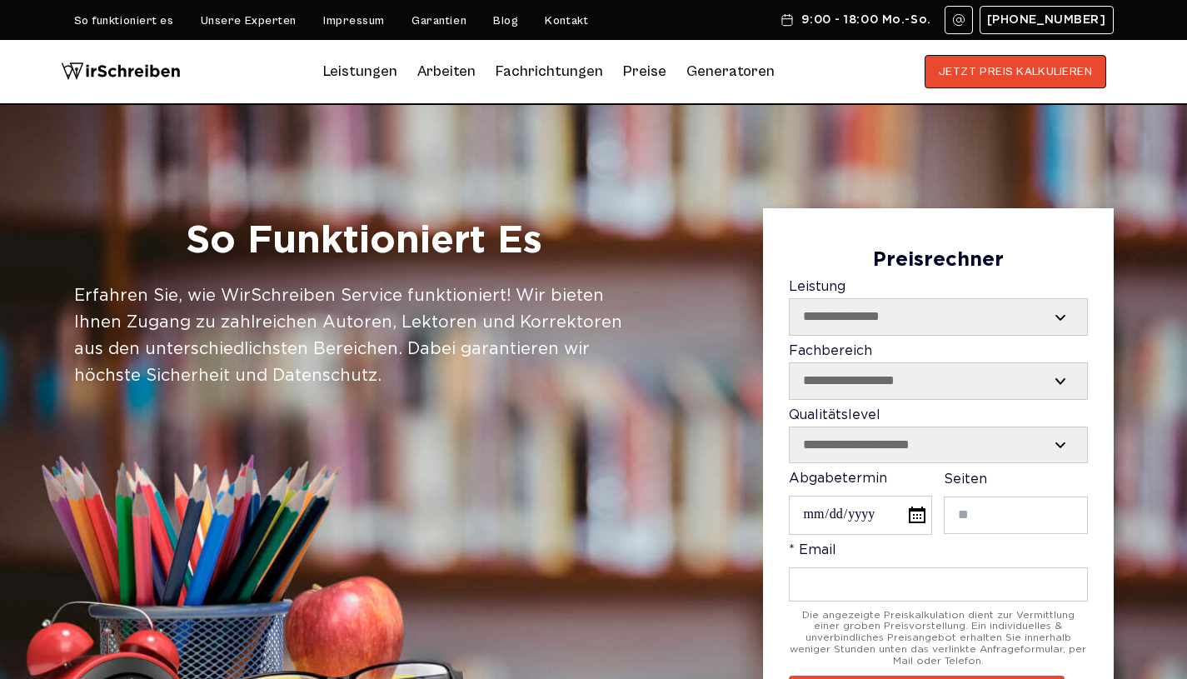
click at [137, 20] on link "So funktioniert es" at bounding box center [124, 20] width 100 height 13
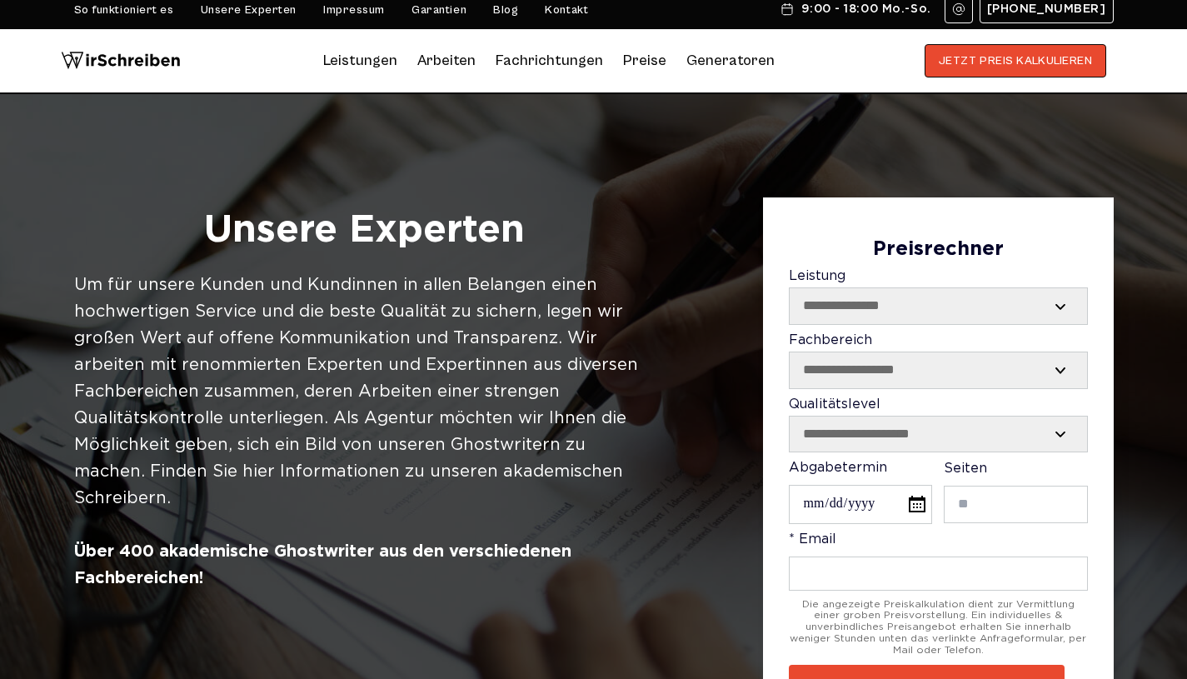
scroll to position [7, 0]
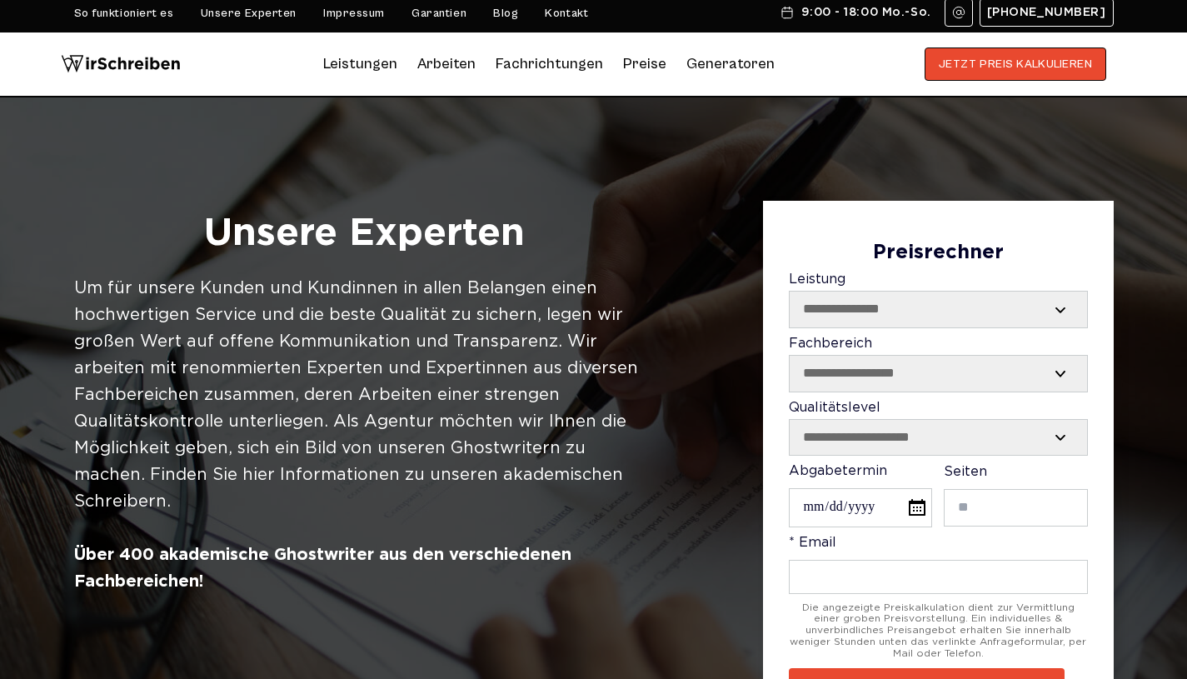
click at [357, 14] on link "Impressum" at bounding box center [354, 13] width 62 height 13
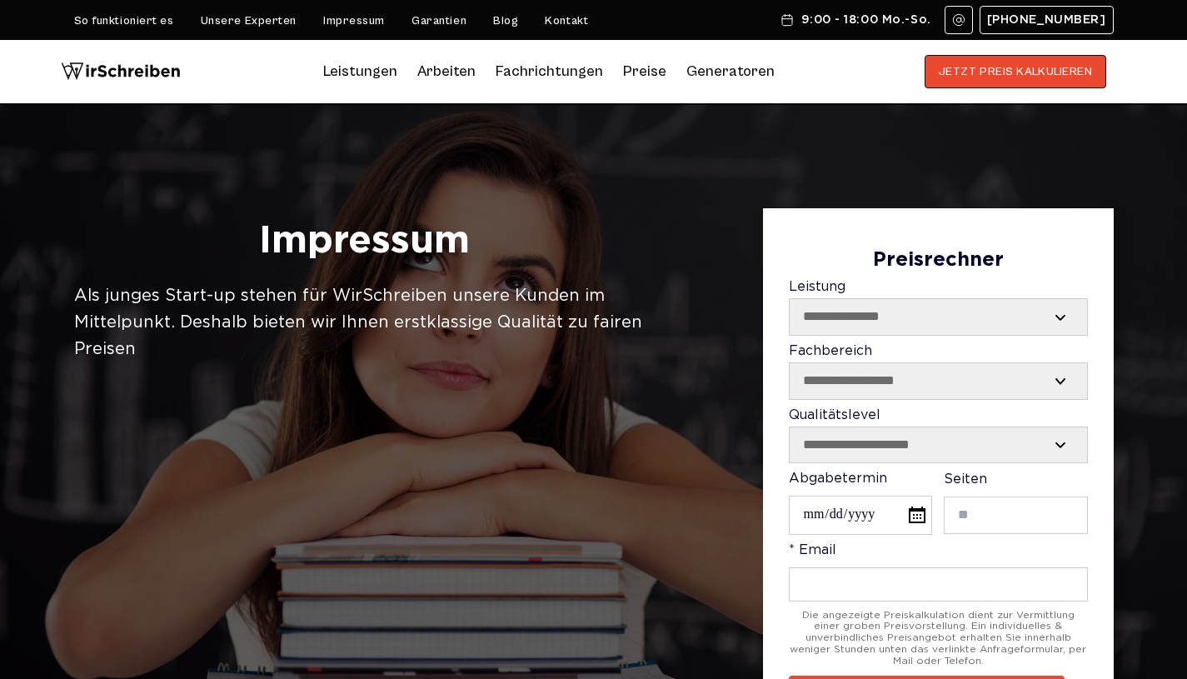
click at [435, 17] on link "Garantien" at bounding box center [439, 20] width 55 height 13
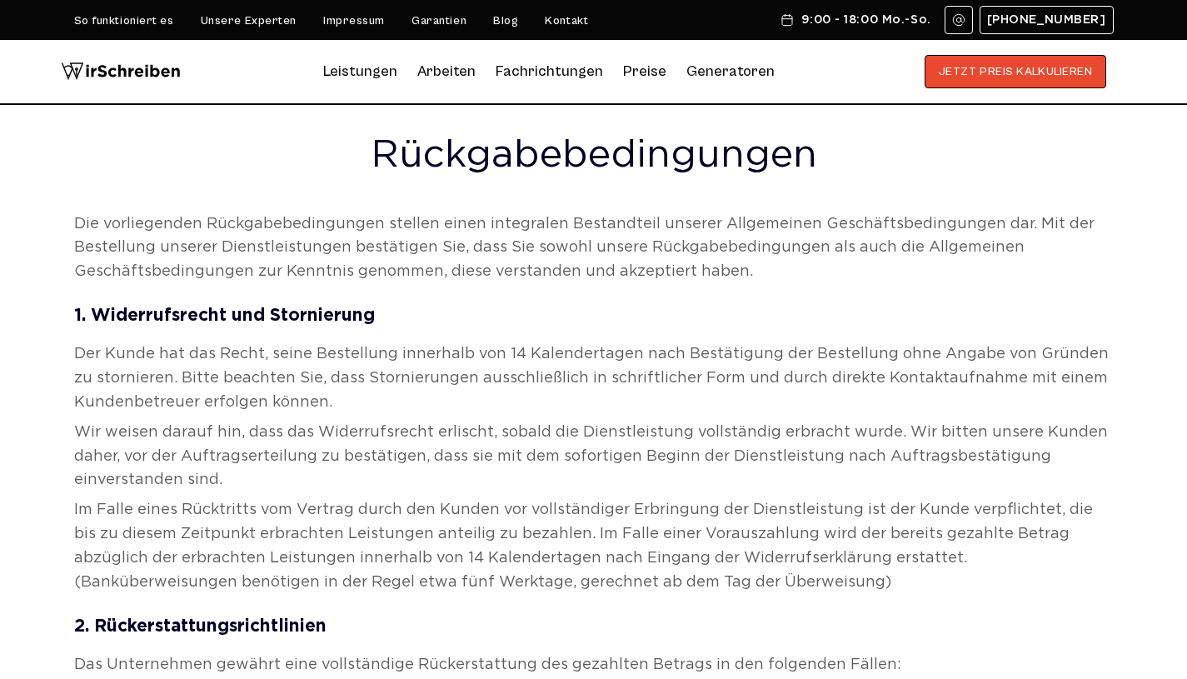
click at [439, 16] on link "Garantien" at bounding box center [439, 20] width 55 height 13
click at [429, 16] on link "Garantien" at bounding box center [439, 20] width 55 height 13
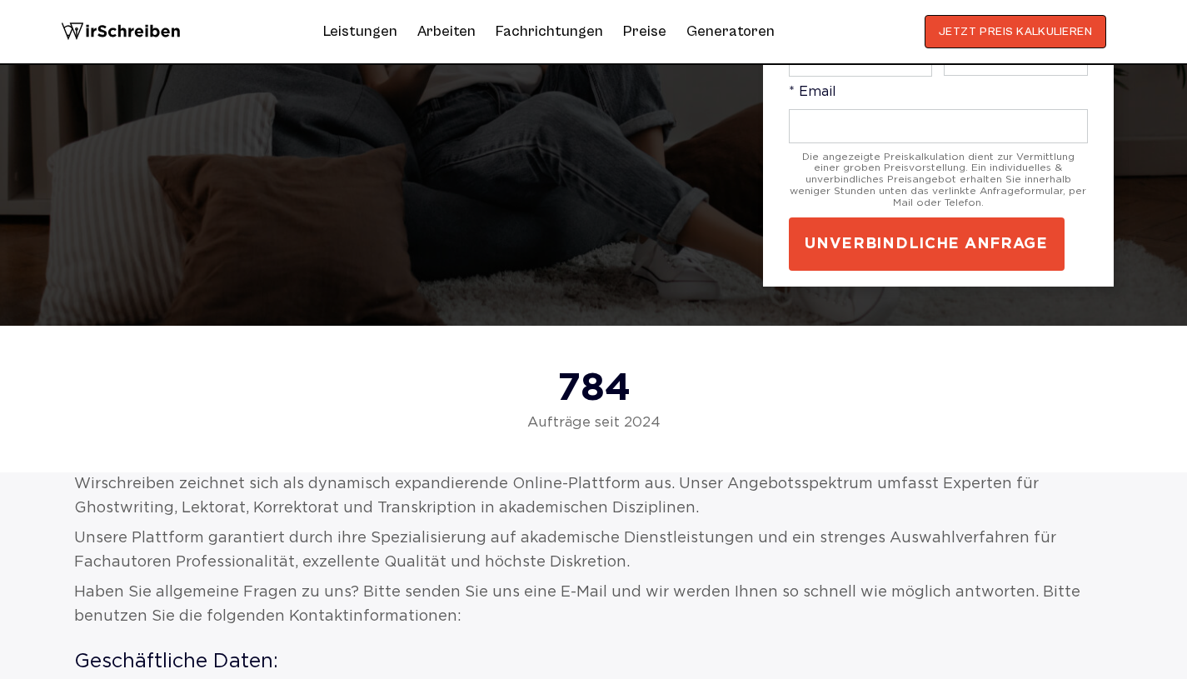
scroll to position [349, 0]
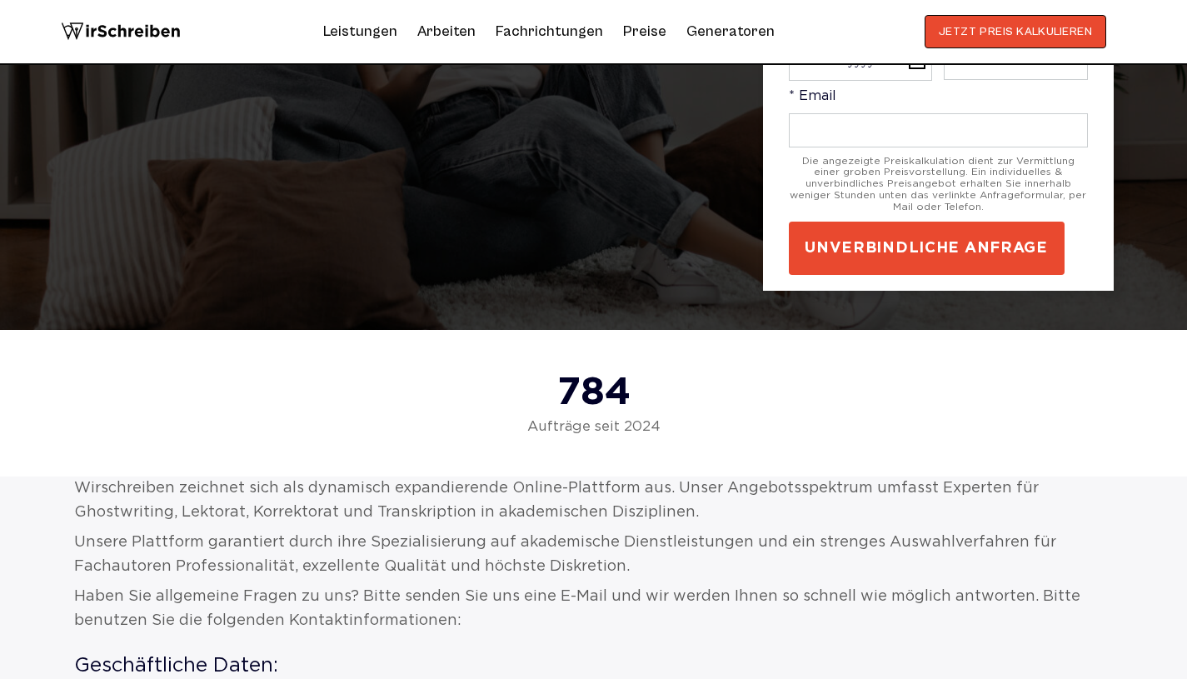
click at [638, 27] on link "Preise" at bounding box center [644, 30] width 43 height 17
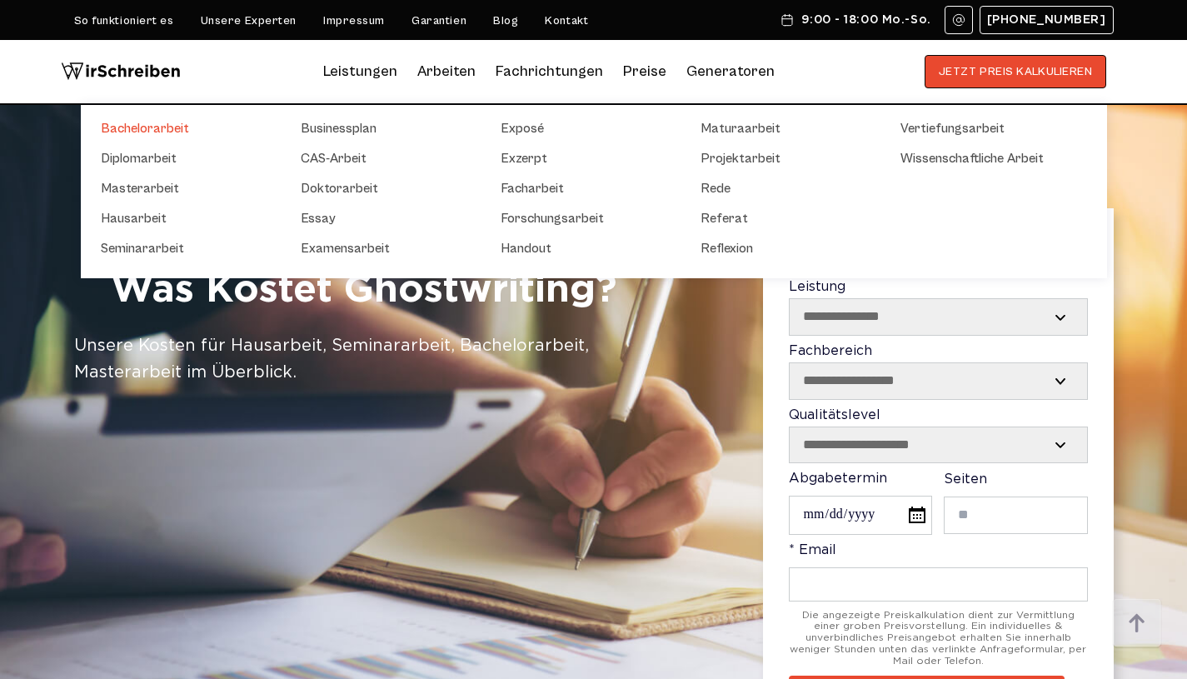
click at [152, 127] on link "Bachelorarbeit" at bounding box center [184, 128] width 167 height 20
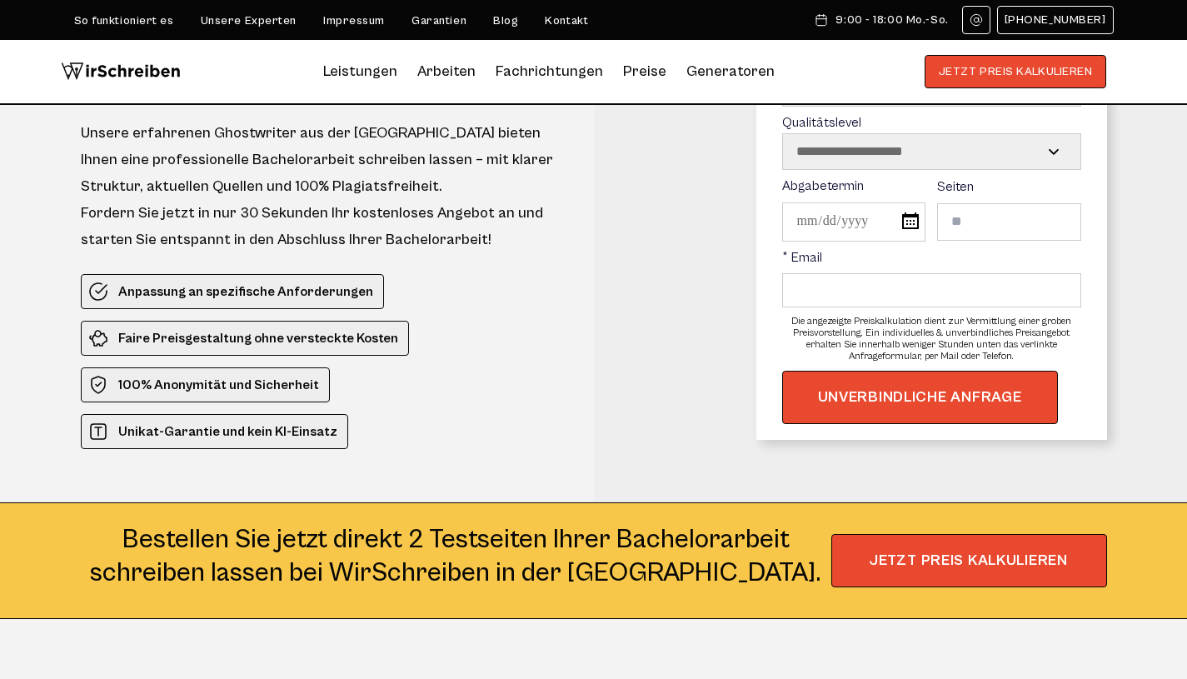
scroll to position [141, 0]
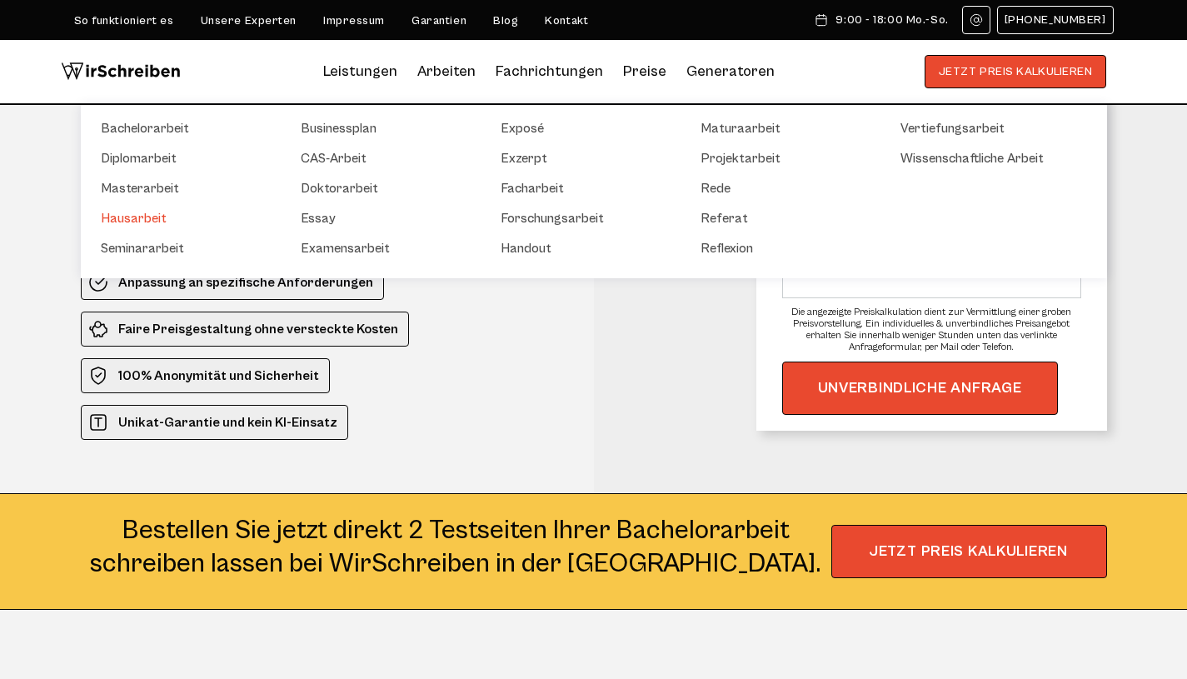
click at [154, 218] on link "Hausarbeit" at bounding box center [184, 218] width 167 height 20
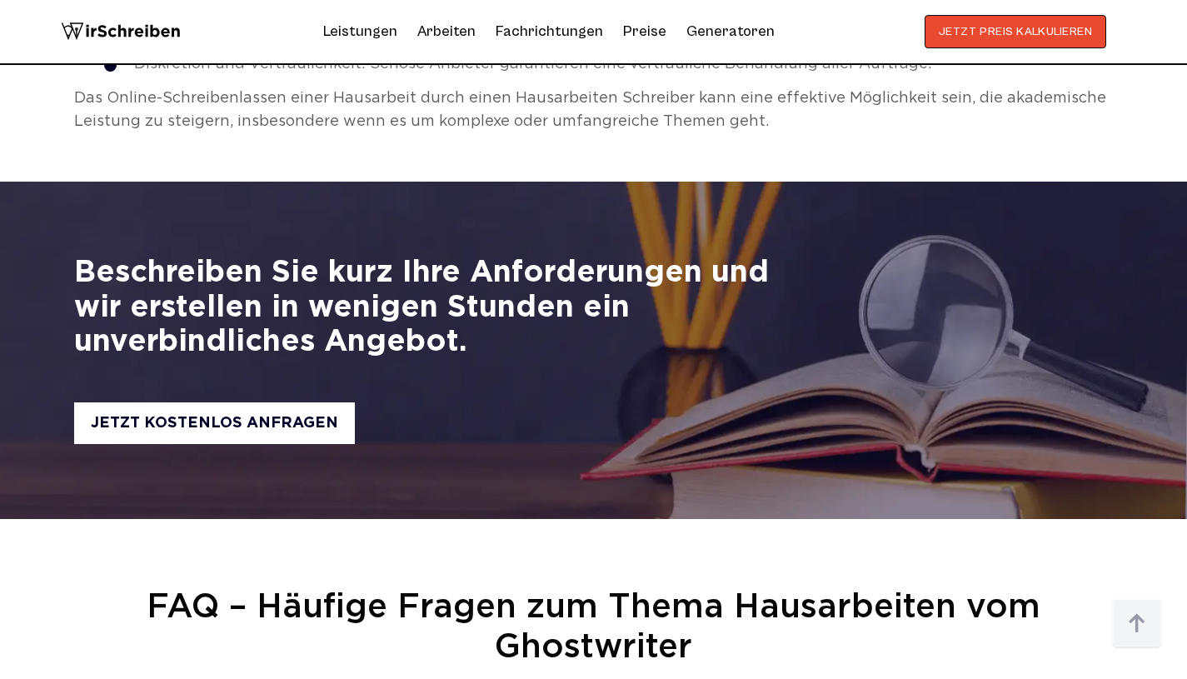
scroll to position [7114, 0]
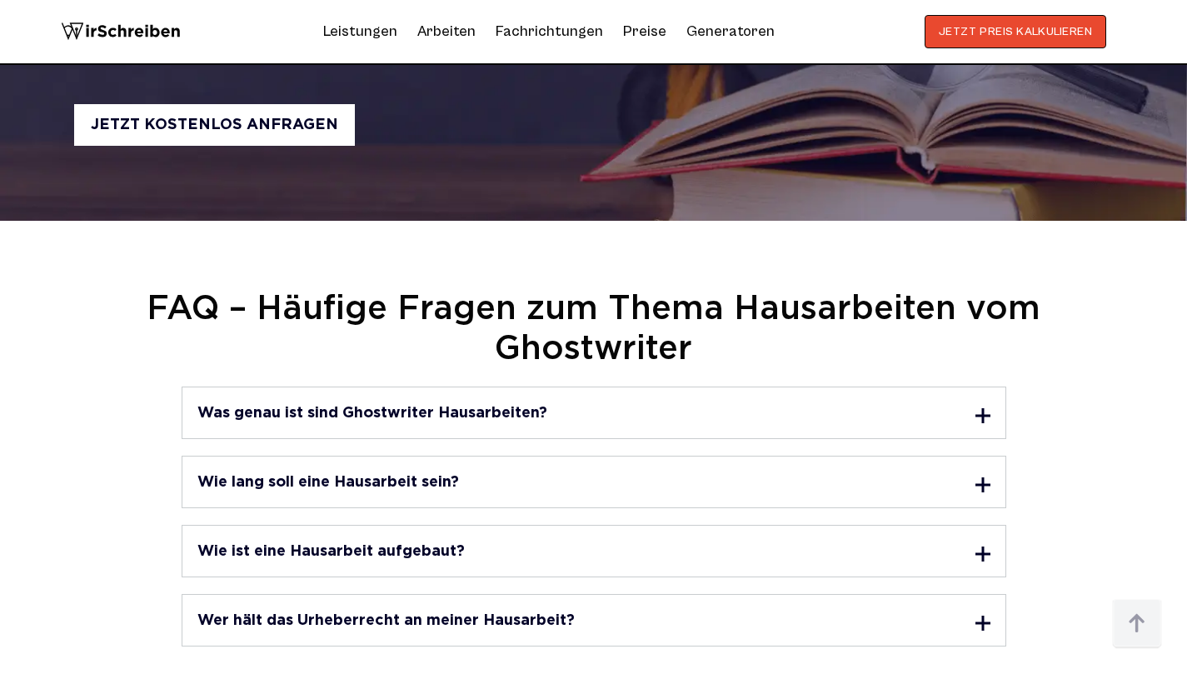
click at [269, 406] on h3 "Was genau ist sind Ghostwriter Hausarbeiten?" at bounding box center [372, 413] width 350 height 15
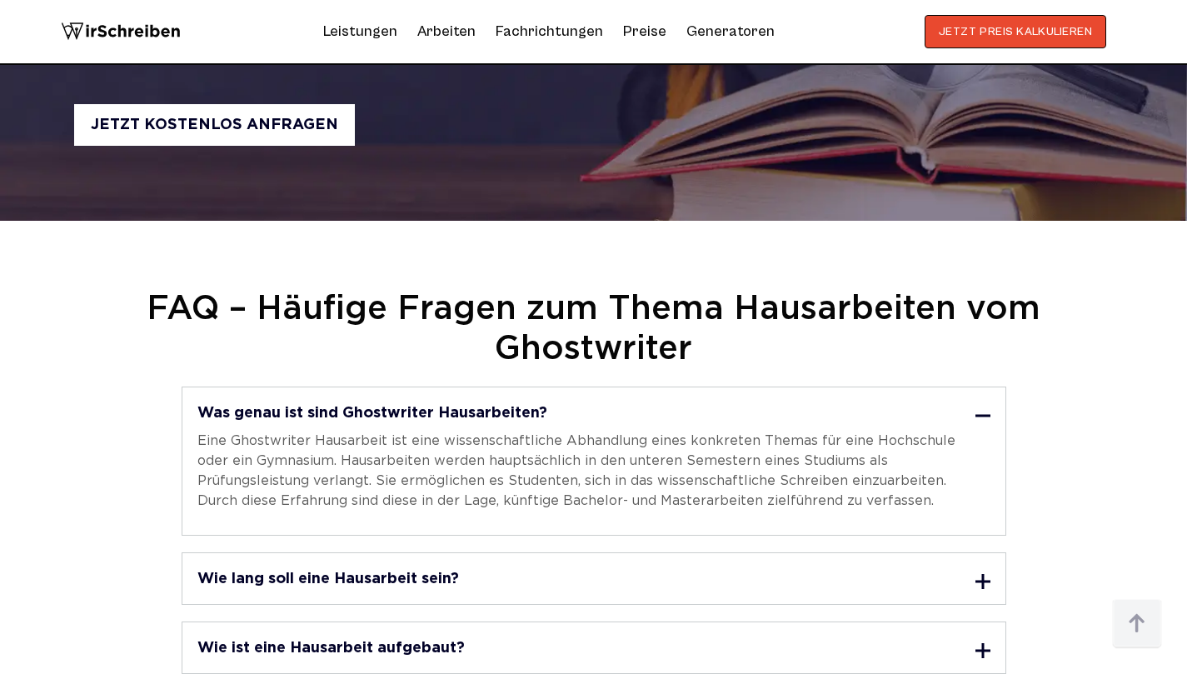
click at [277, 406] on h3 "Was genau ist sind Ghostwriter Hausarbeiten?" at bounding box center [372, 413] width 350 height 15
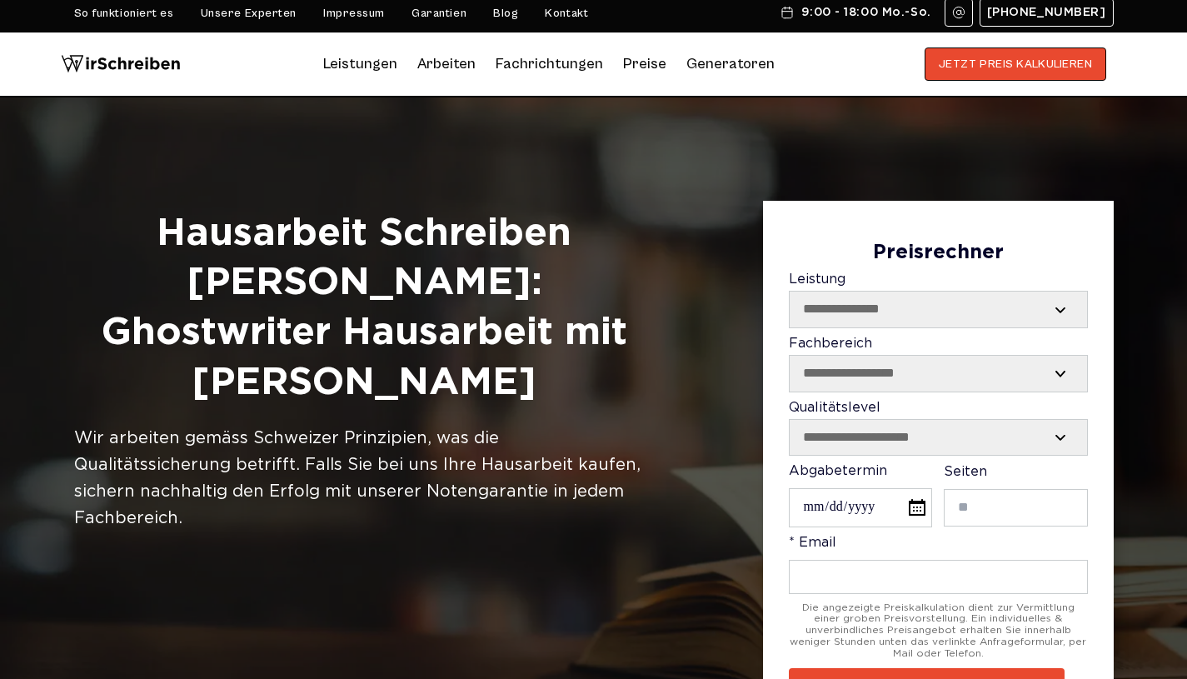
scroll to position [0, 0]
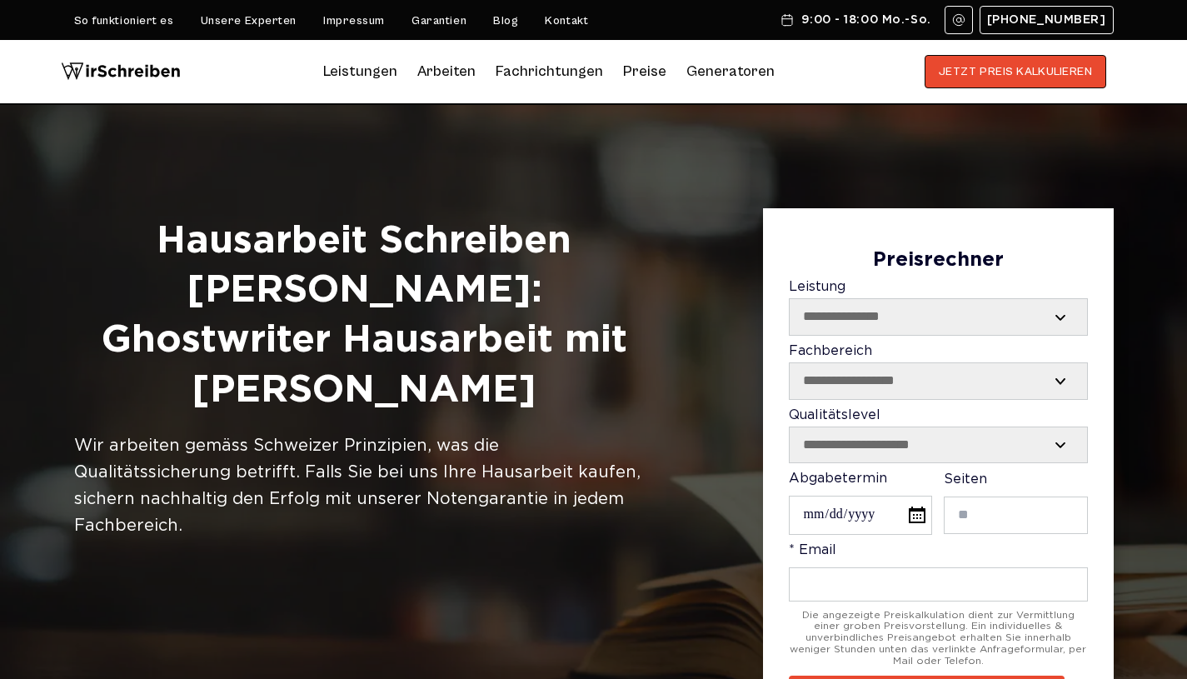
click at [640, 67] on link "Preise" at bounding box center [644, 70] width 43 height 17
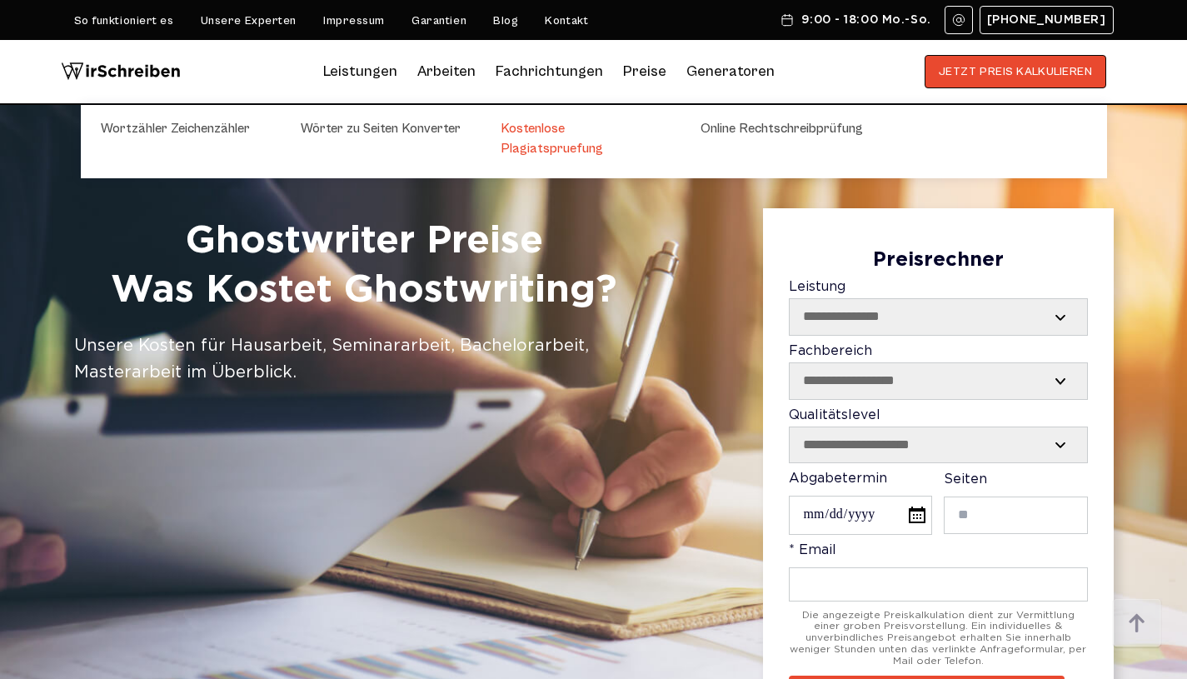
click at [586, 134] on link "Kostenlose Plagiatspruefung" at bounding box center [584, 138] width 167 height 40
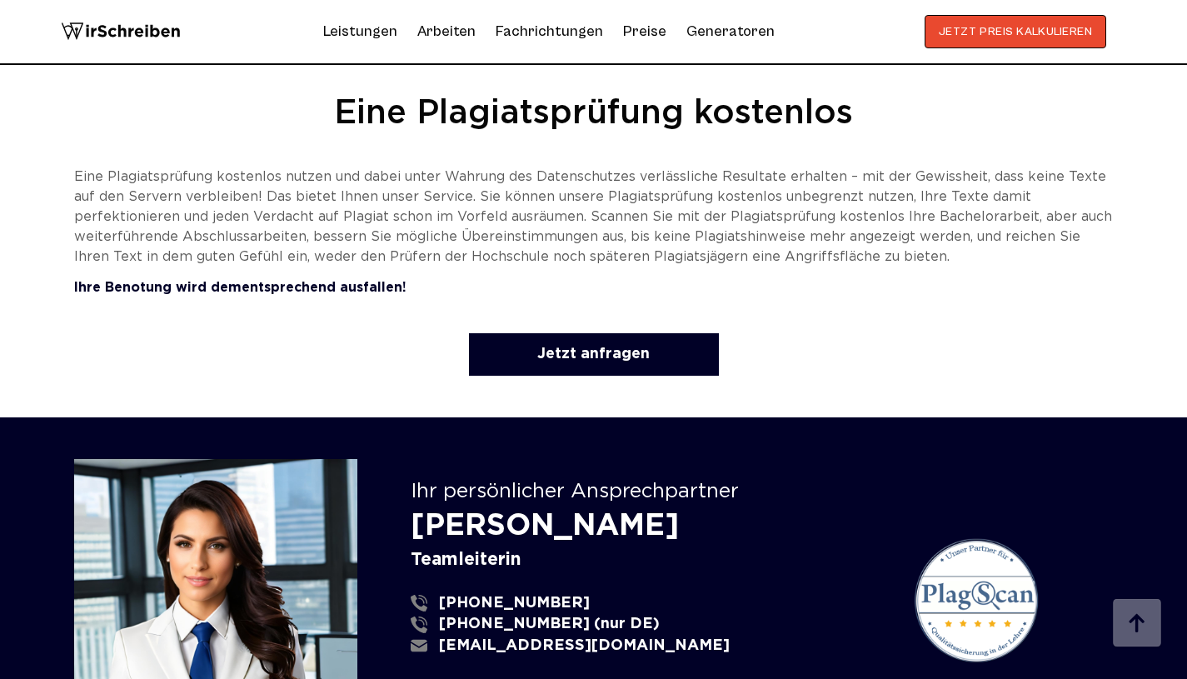
scroll to position [2648, 0]
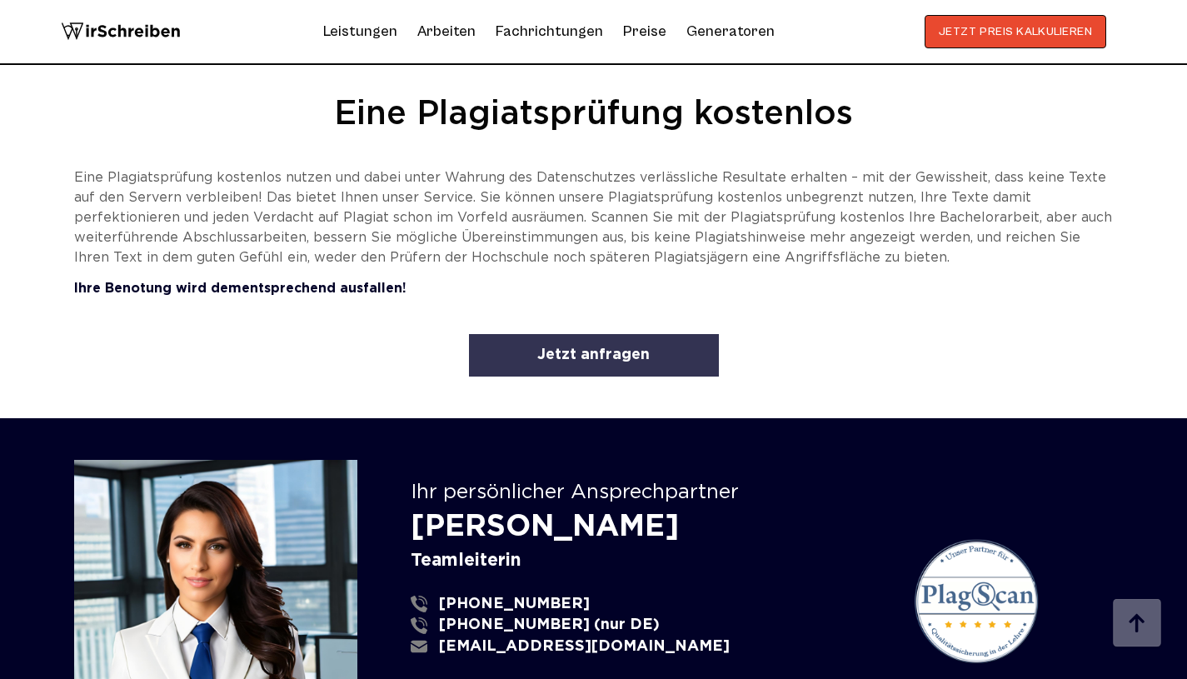
click at [612, 347] on link "Jetzt anfragen" at bounding box center [594, 355] width 250 height 42
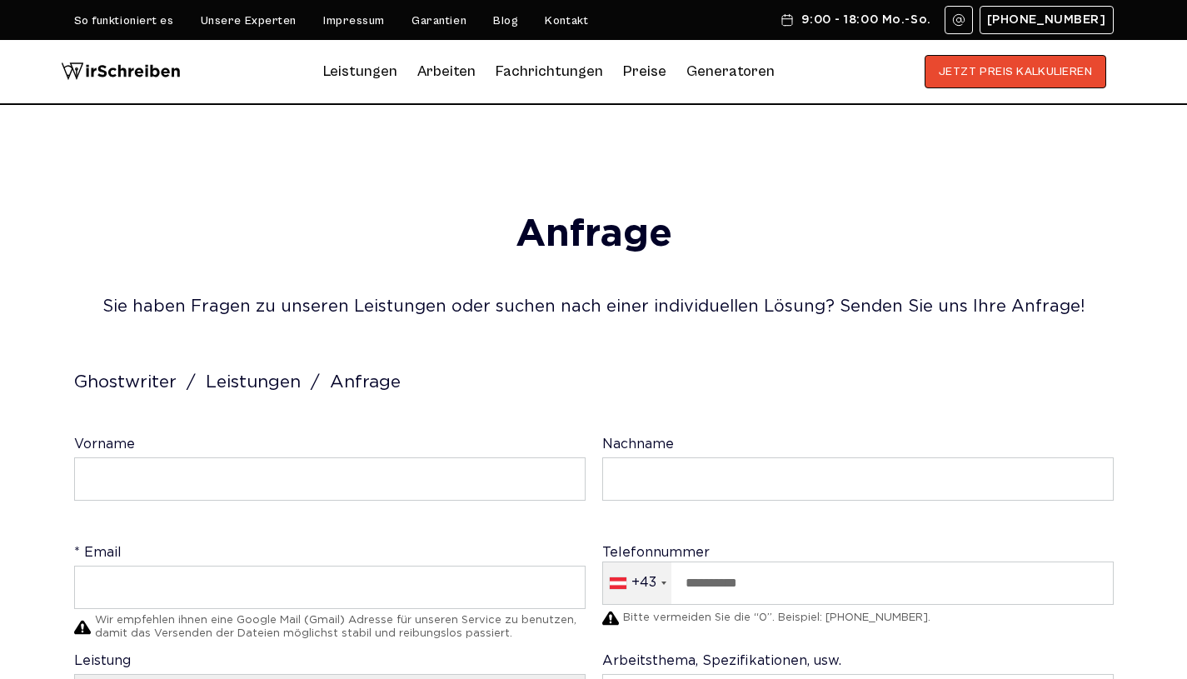
click at [637, 67] on link "Preise" at bounding box center [644, 70] width 43 height 17
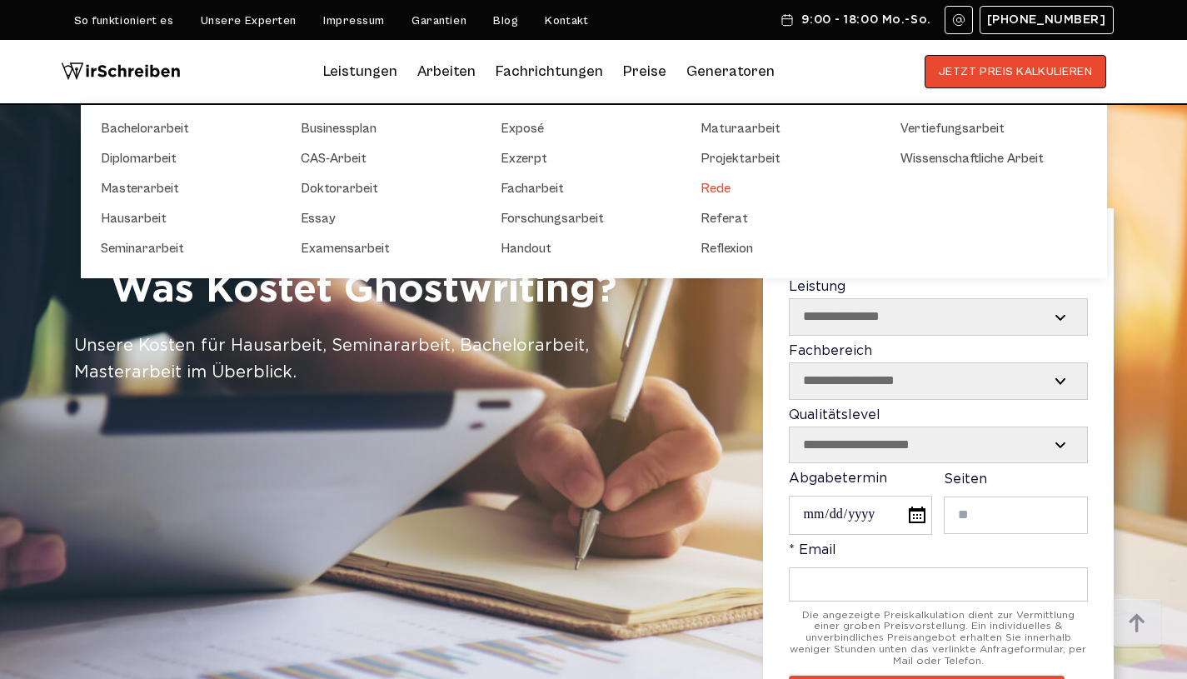
click at [710, 187] on link "Rede" at bounding box center [784, 188] width 167 height 20
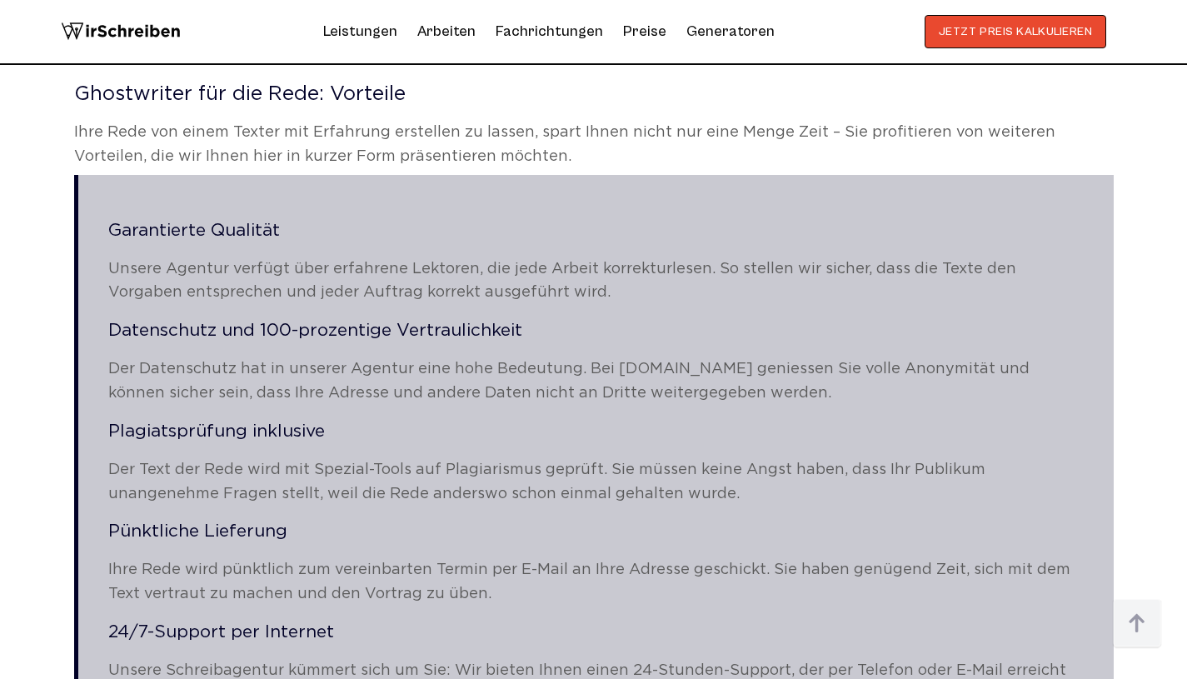
scroll to position [2195, 0]
